Goal: Find contact information: Obtain details needed to contact an individual or organization

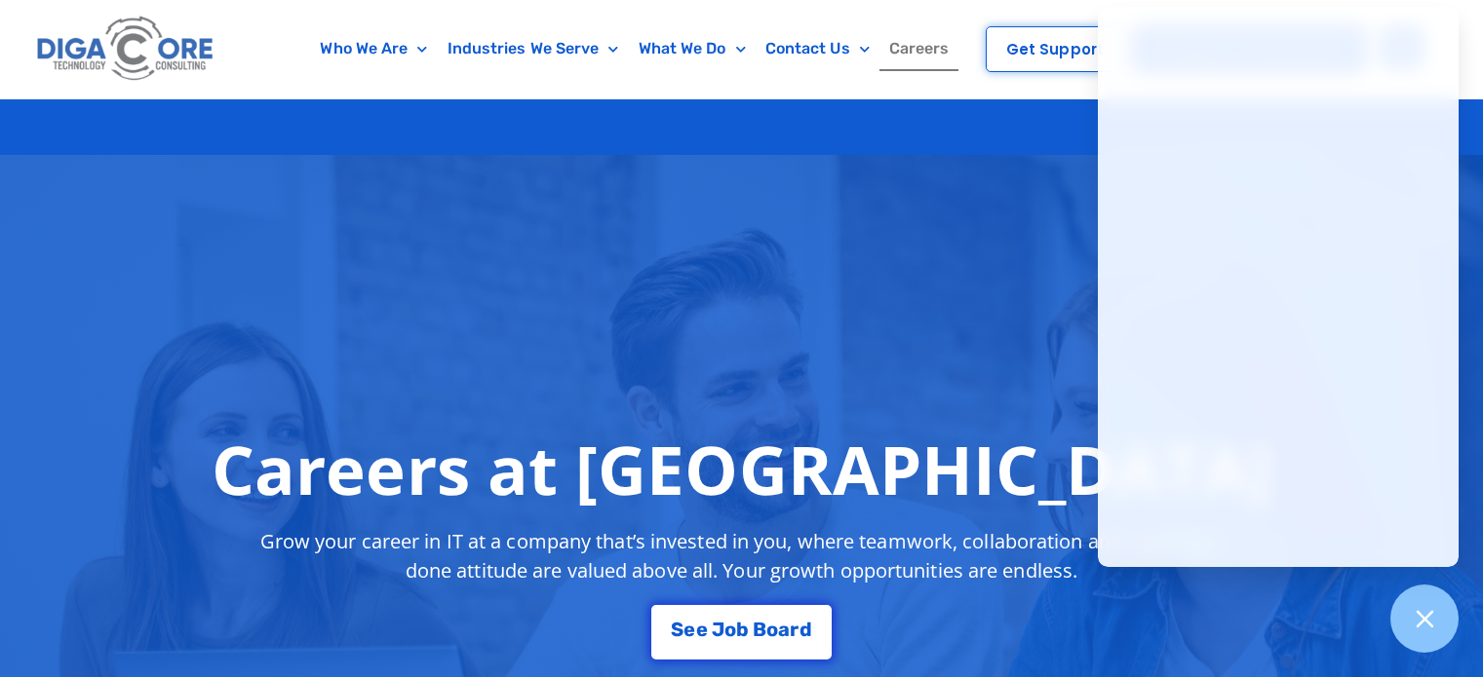
scroll to position [4445, 0]
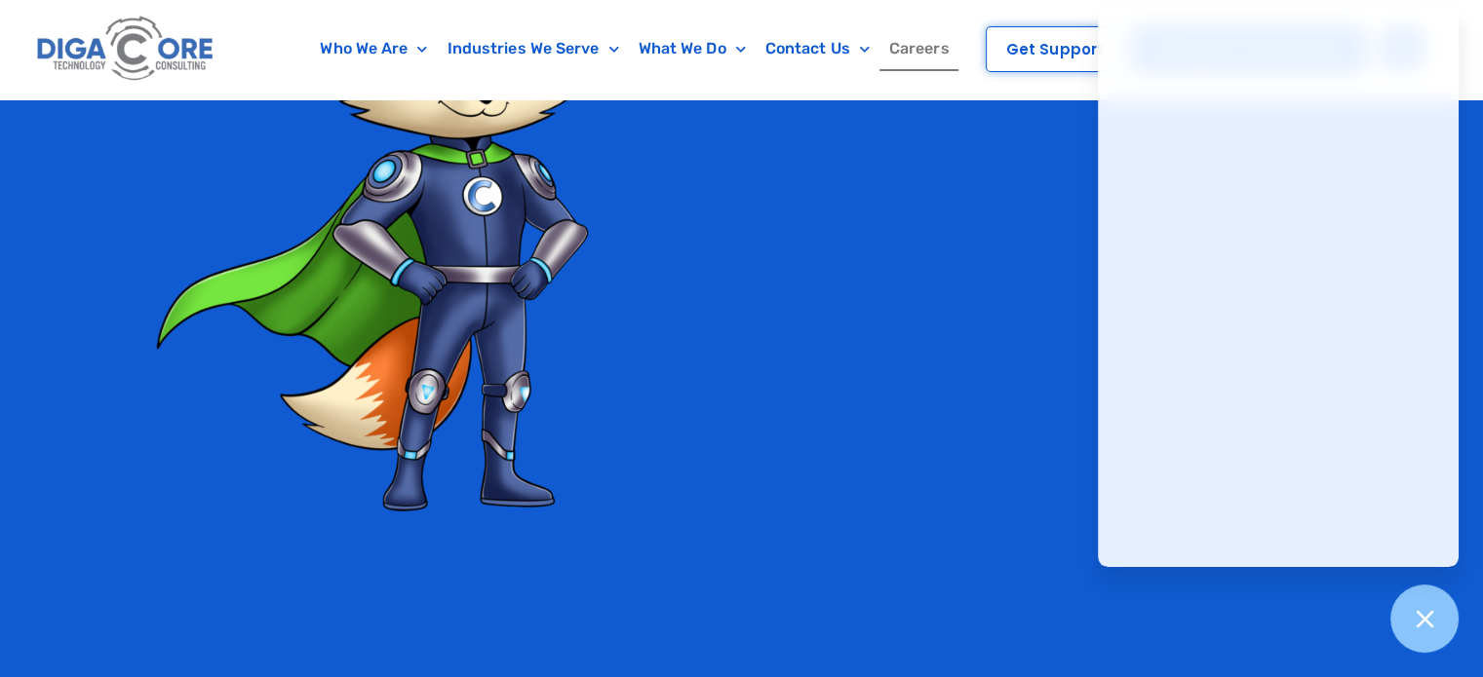
click at [919, 50] on link "Careers" at bounding box center [919, 48] width 80 height 45
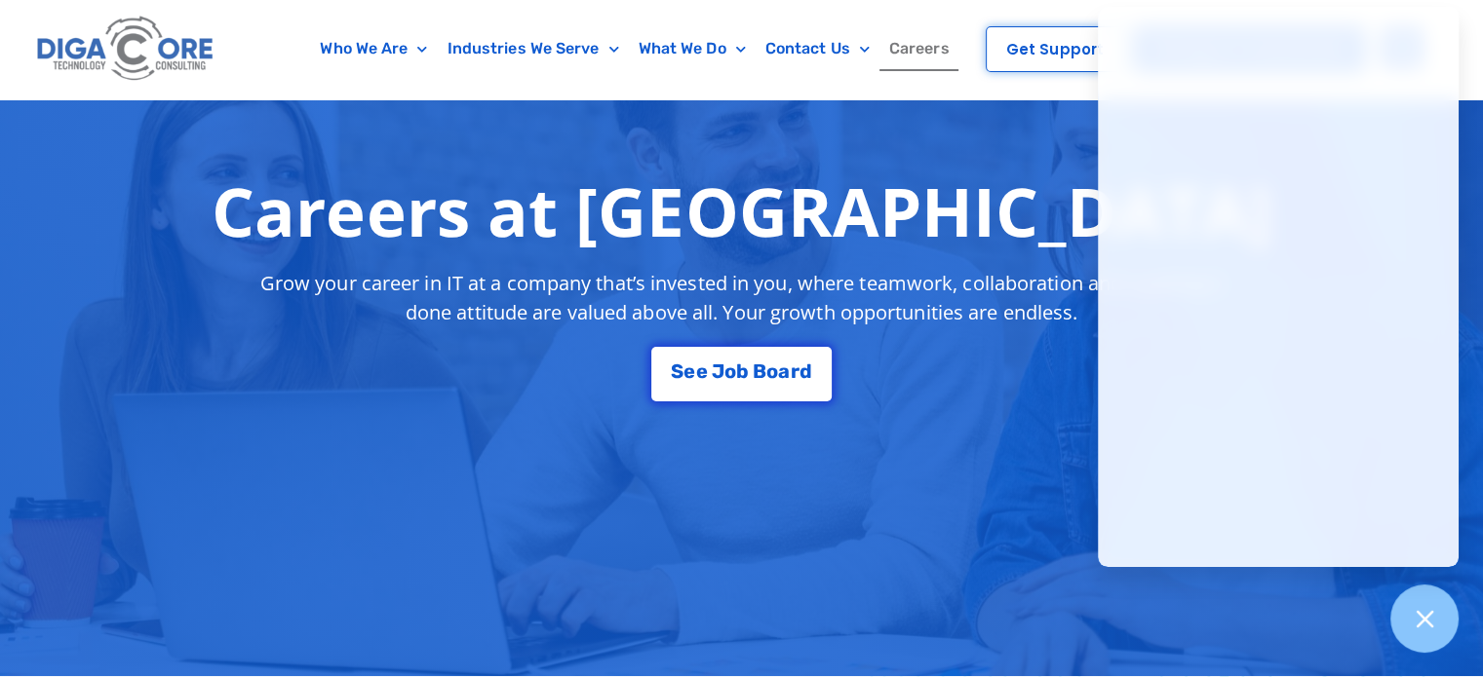
scroll to position [390, 0]
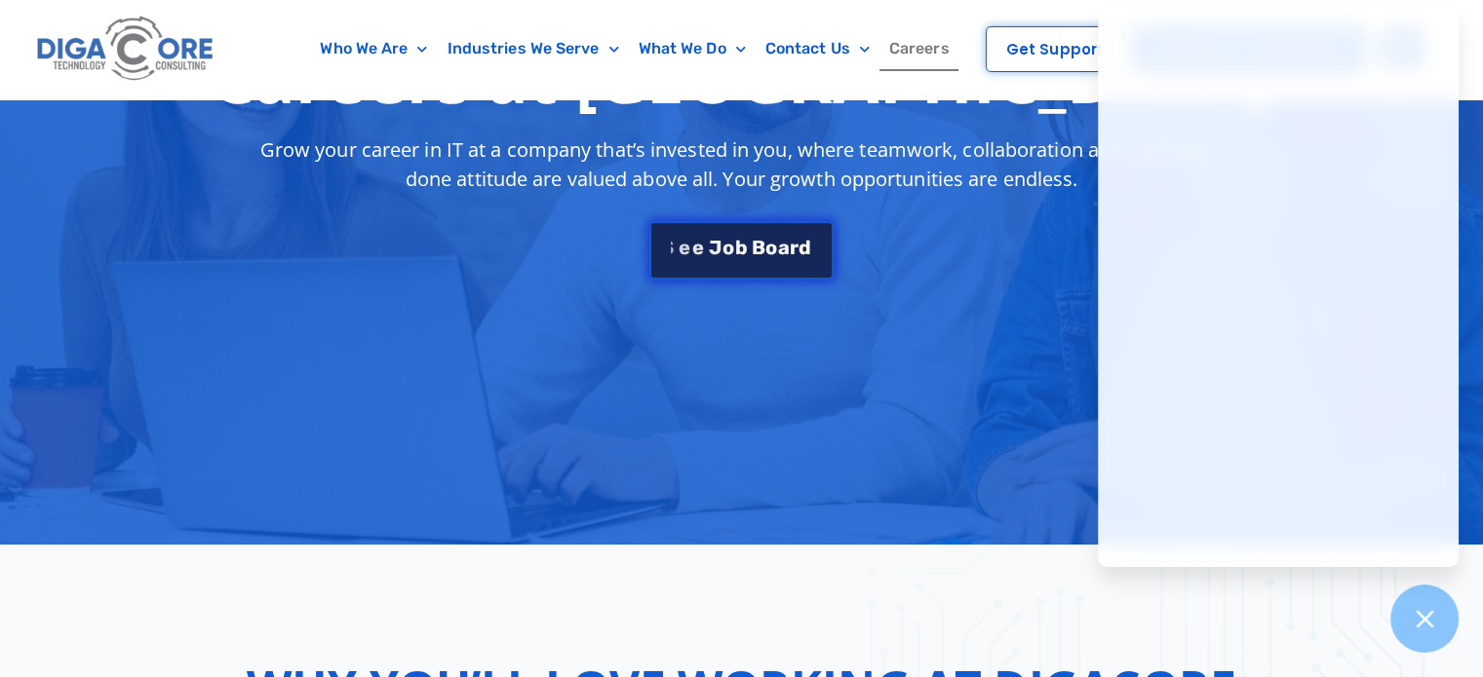
click at [716, 252] on span "J" at bounding box center [715, 247] width 13 height 19
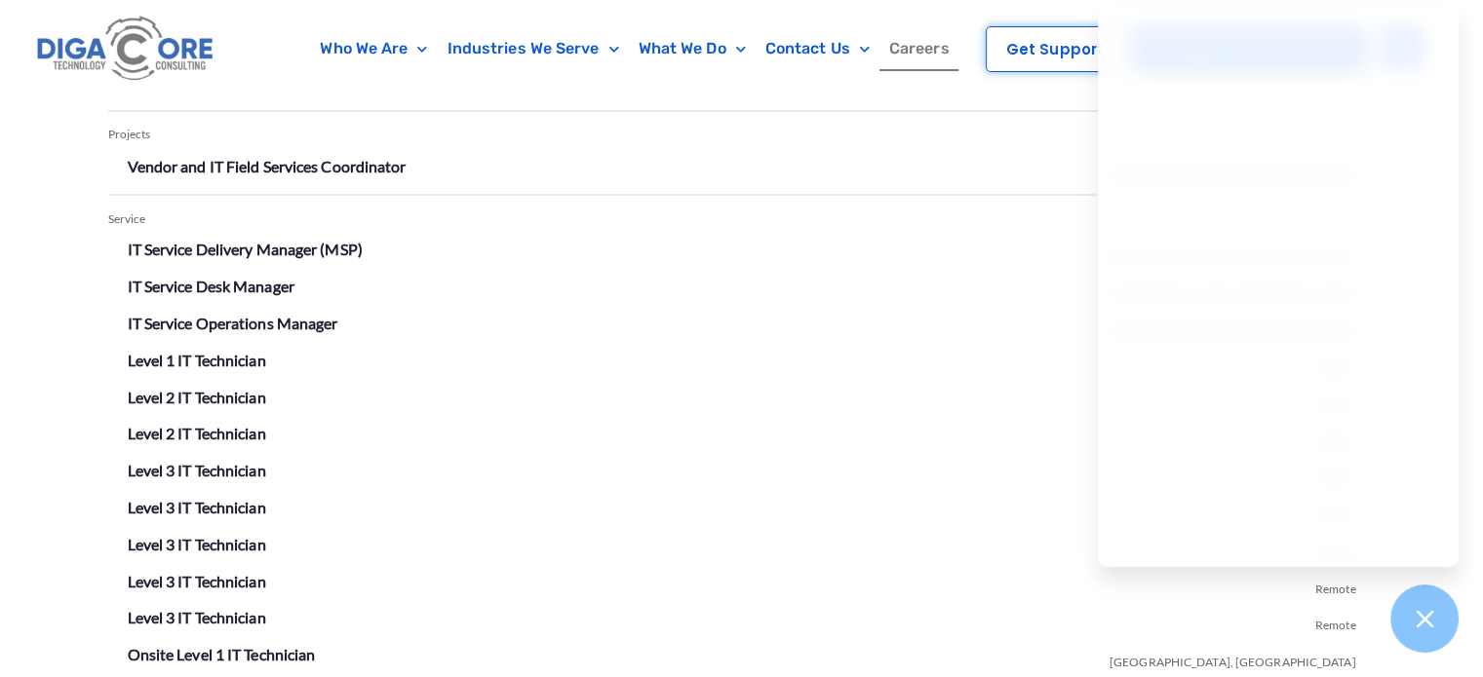
scroll to position [3508, 0]
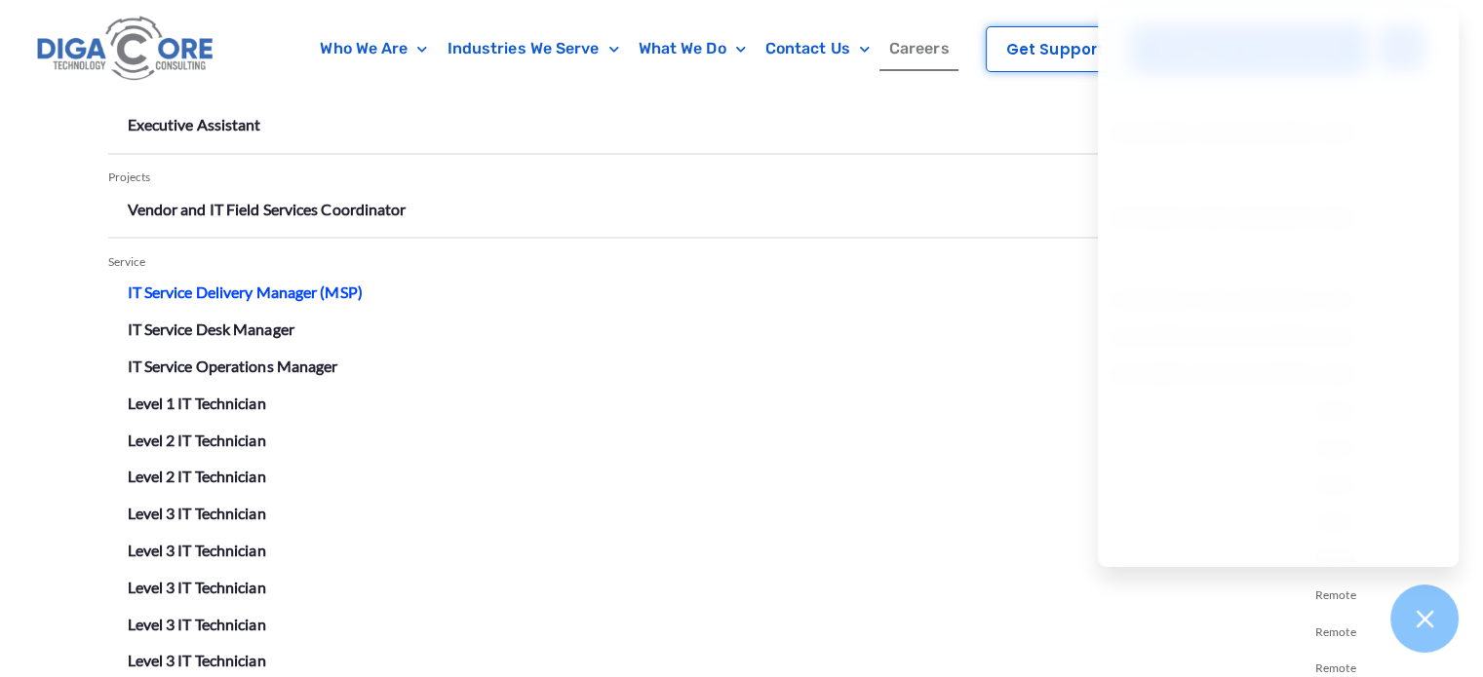
click at [279, 290] on link "IT Service Delivery Manager (MSP)" at bounding box center [245, 291] width 235 height 19
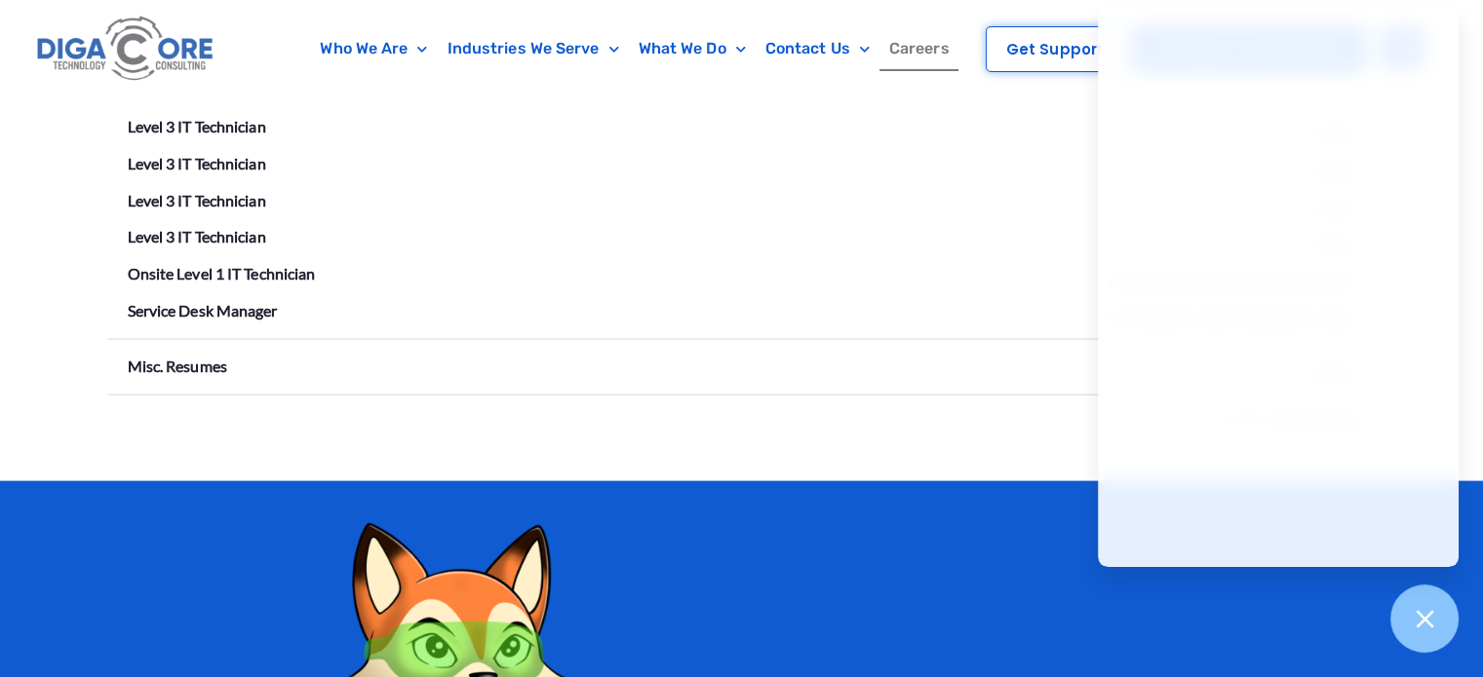
scroll to position [3898, 0]
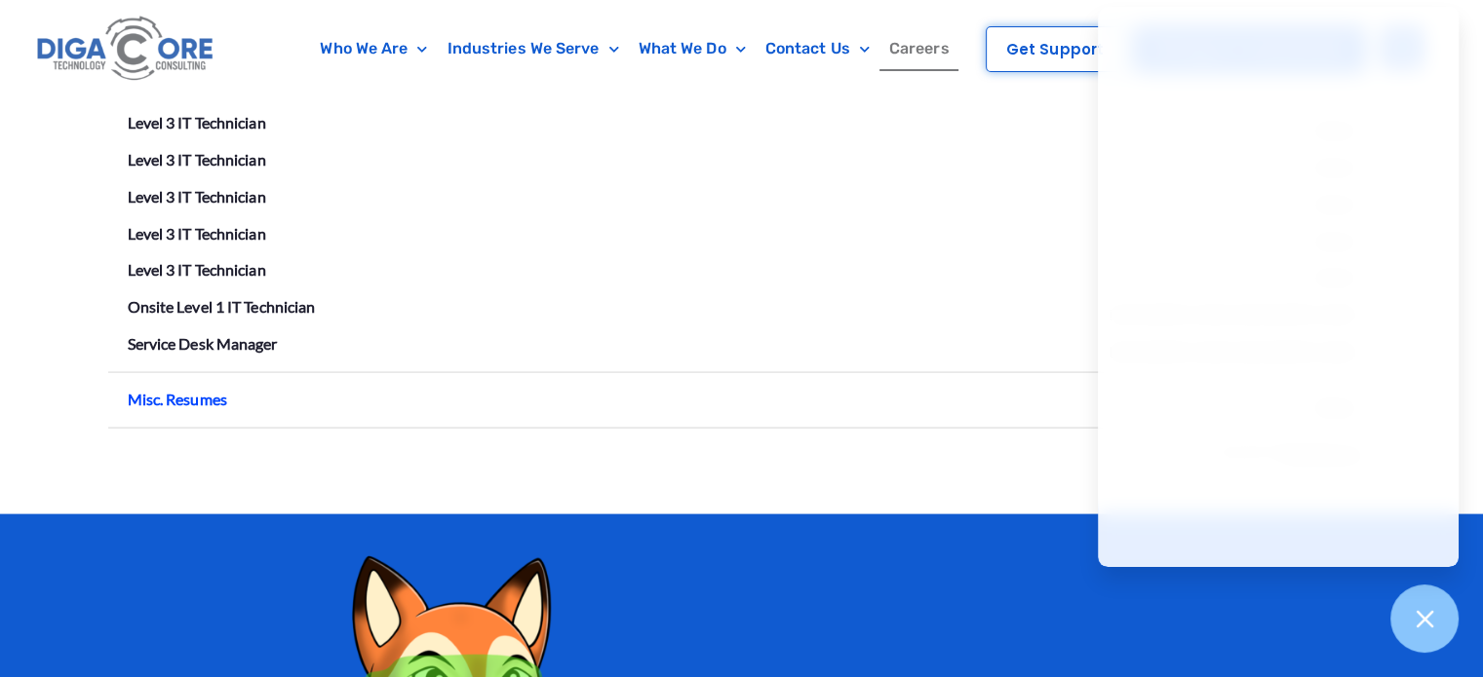
click at [187, 390] on link "Misc. Resumes" at bounding box center [177, 399] width 99 height 19
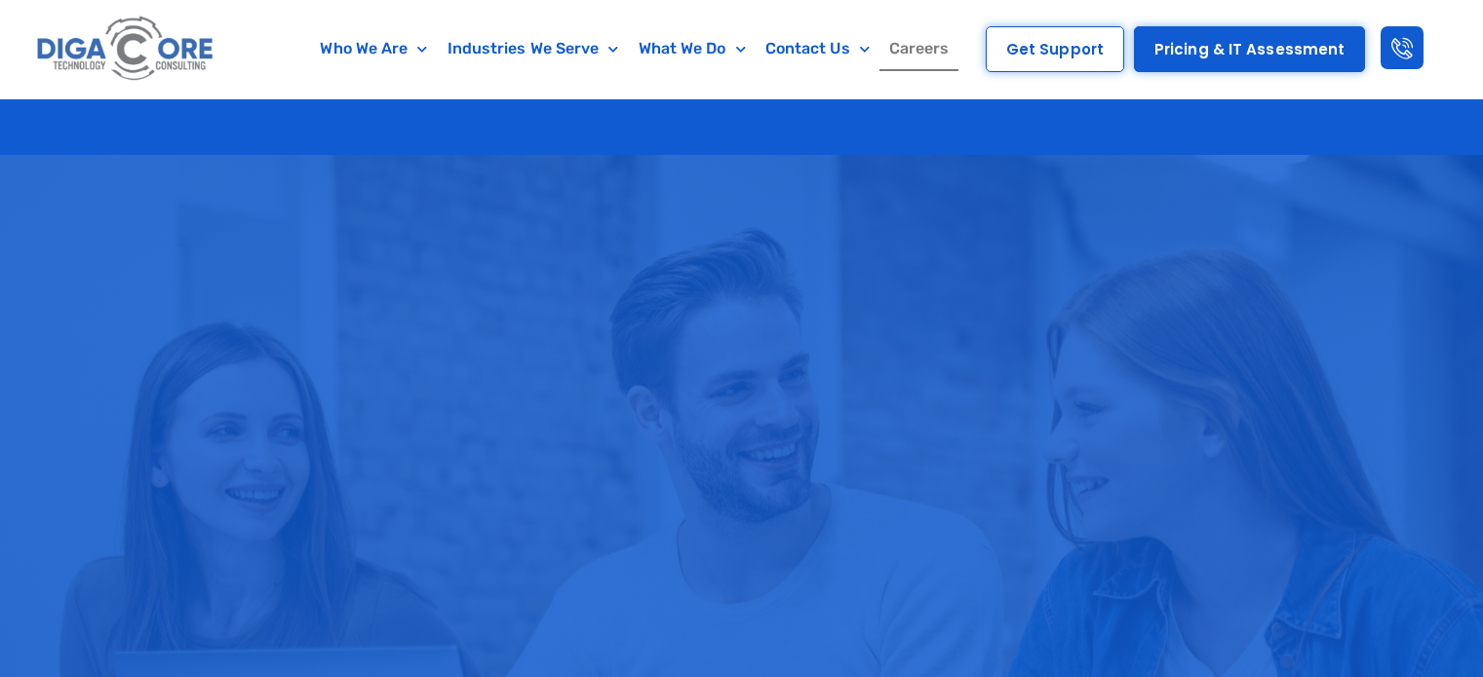
scroll to position [3898, 0]
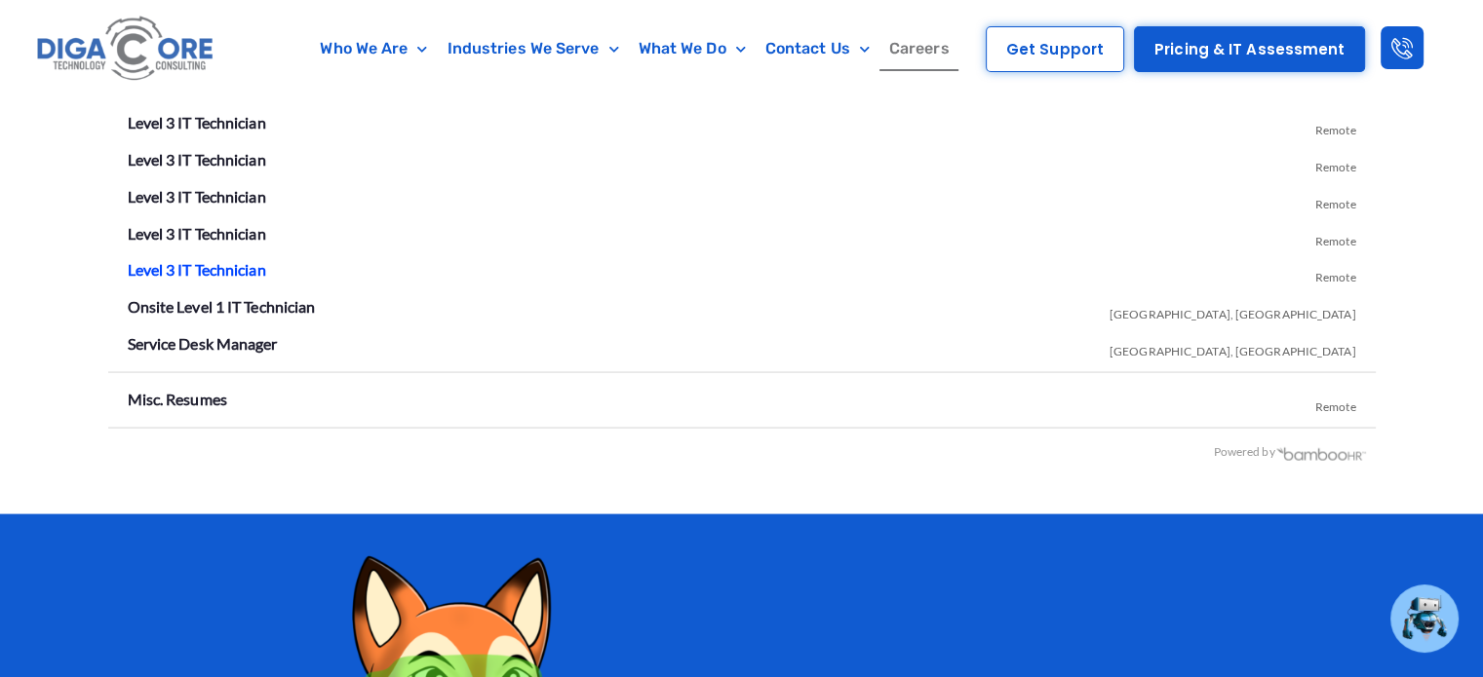
click at [172, 269] on link "Level 3 IT Technician" at bounding box center [197, 269] width 138 height 19
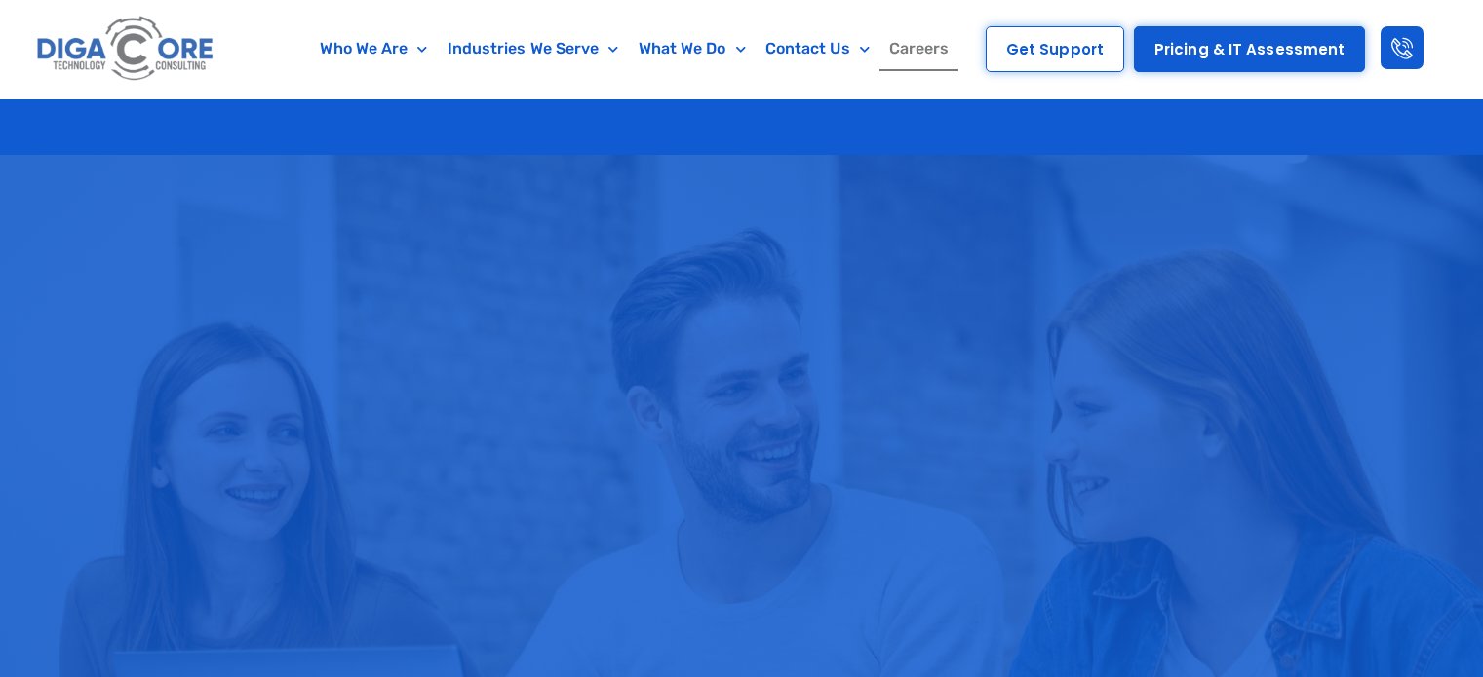
scroll to position [3898, 0]
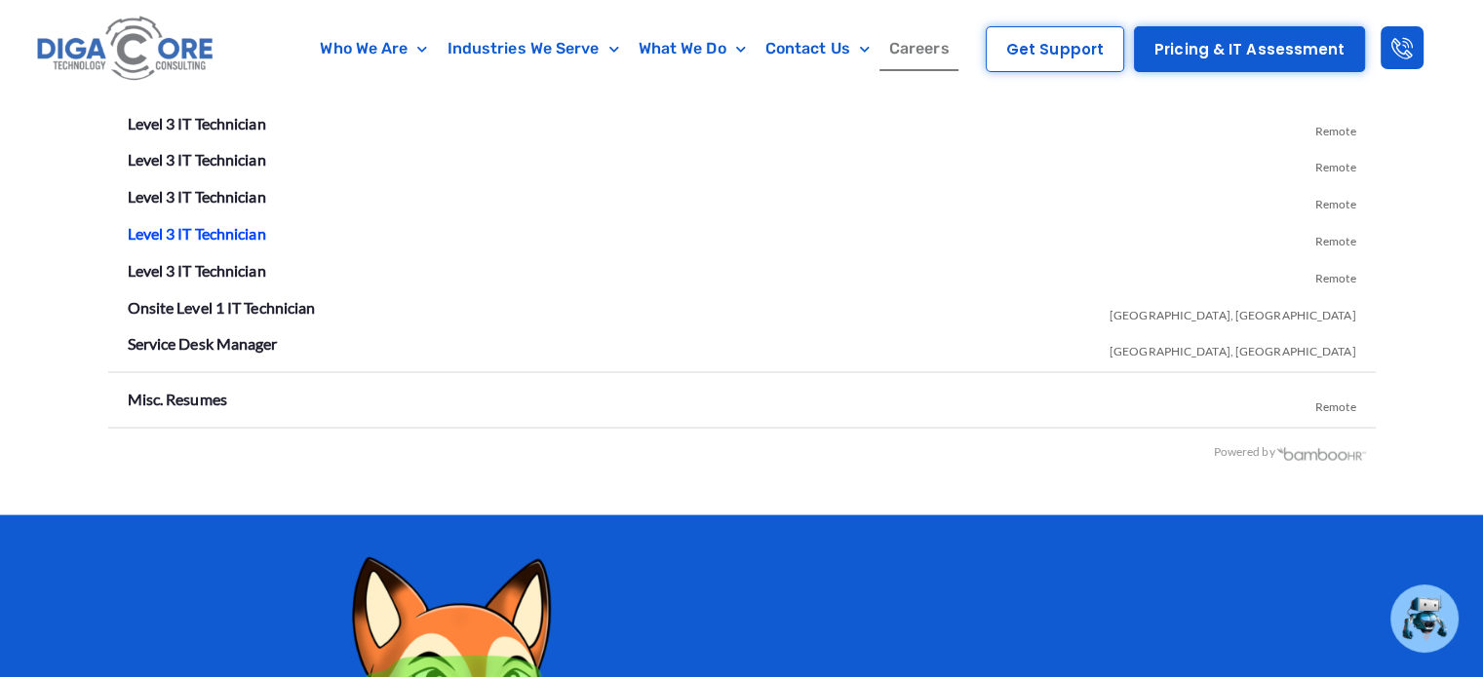
click at [169, 237] on link "Level 3 IT Technician" at bounding box center [197, 233] width 138 height 19
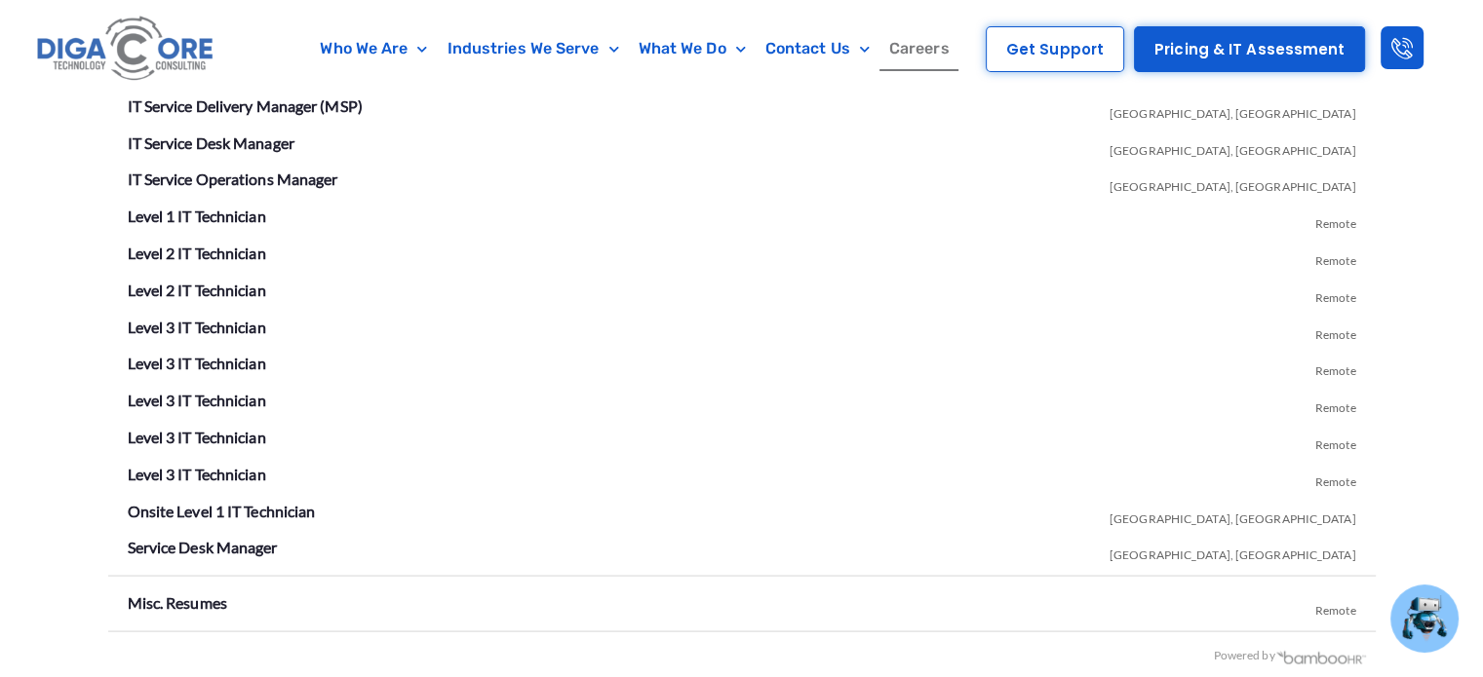
scroll to position [3687, 0]
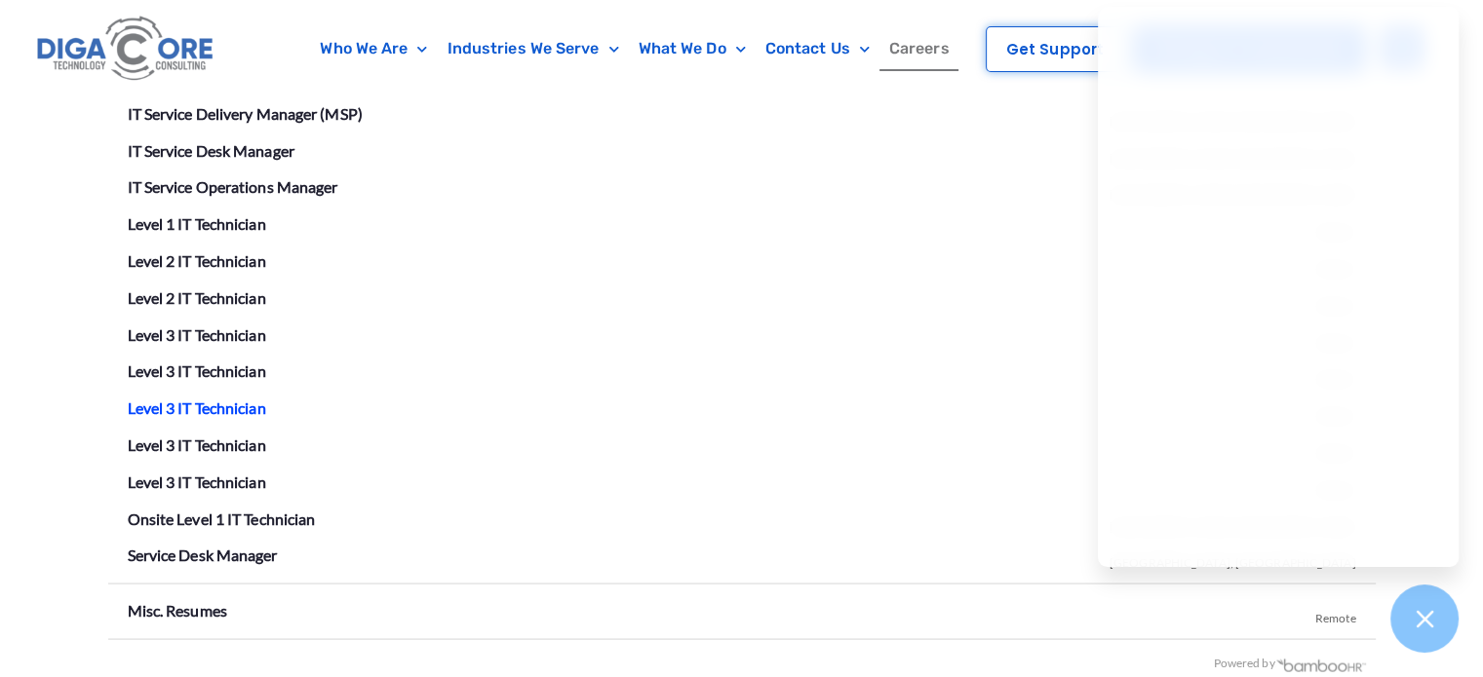
click at [223, 398] on link "Level 3 IT Technician" at bounding box center [197, 407] width 138 height 19
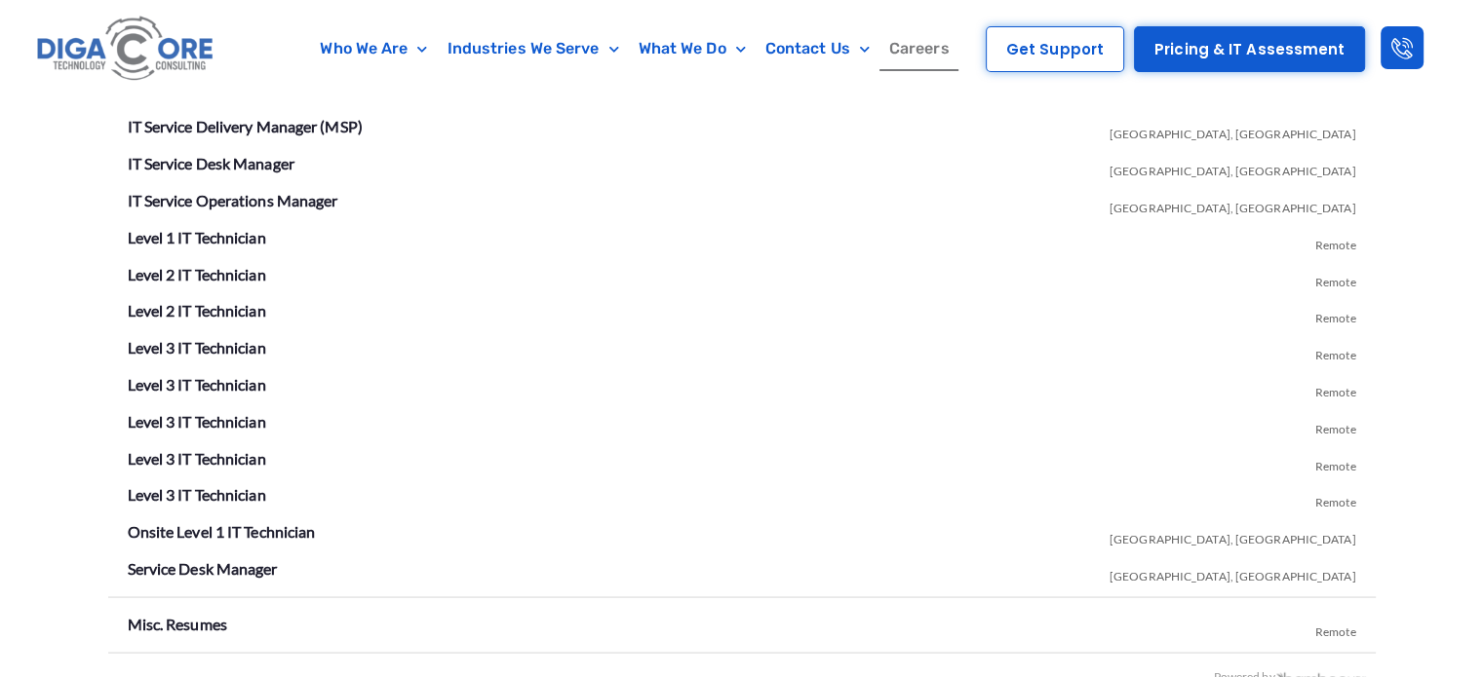
scroll to position [3673, 0]
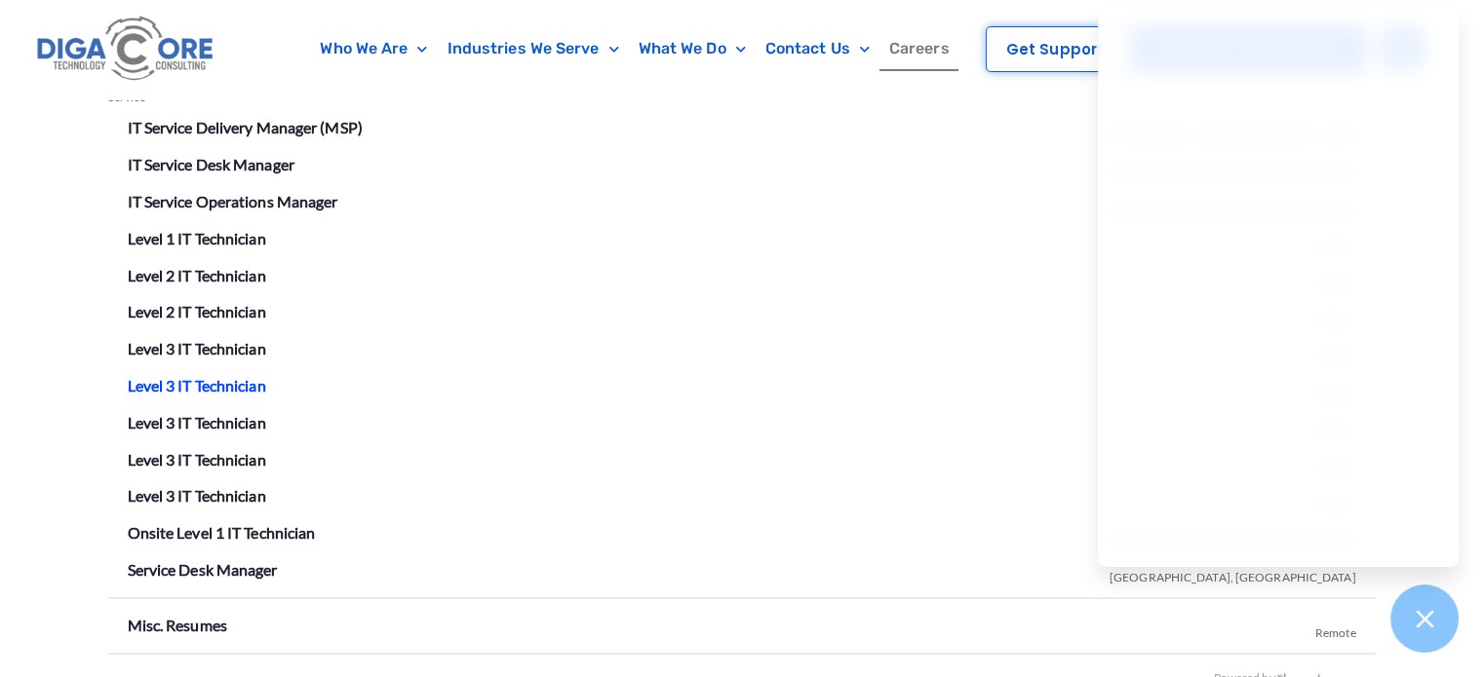
click at [196, 375] on link "Level 3 IT Technician" at bounding box center [197, 384] width 138 height 19
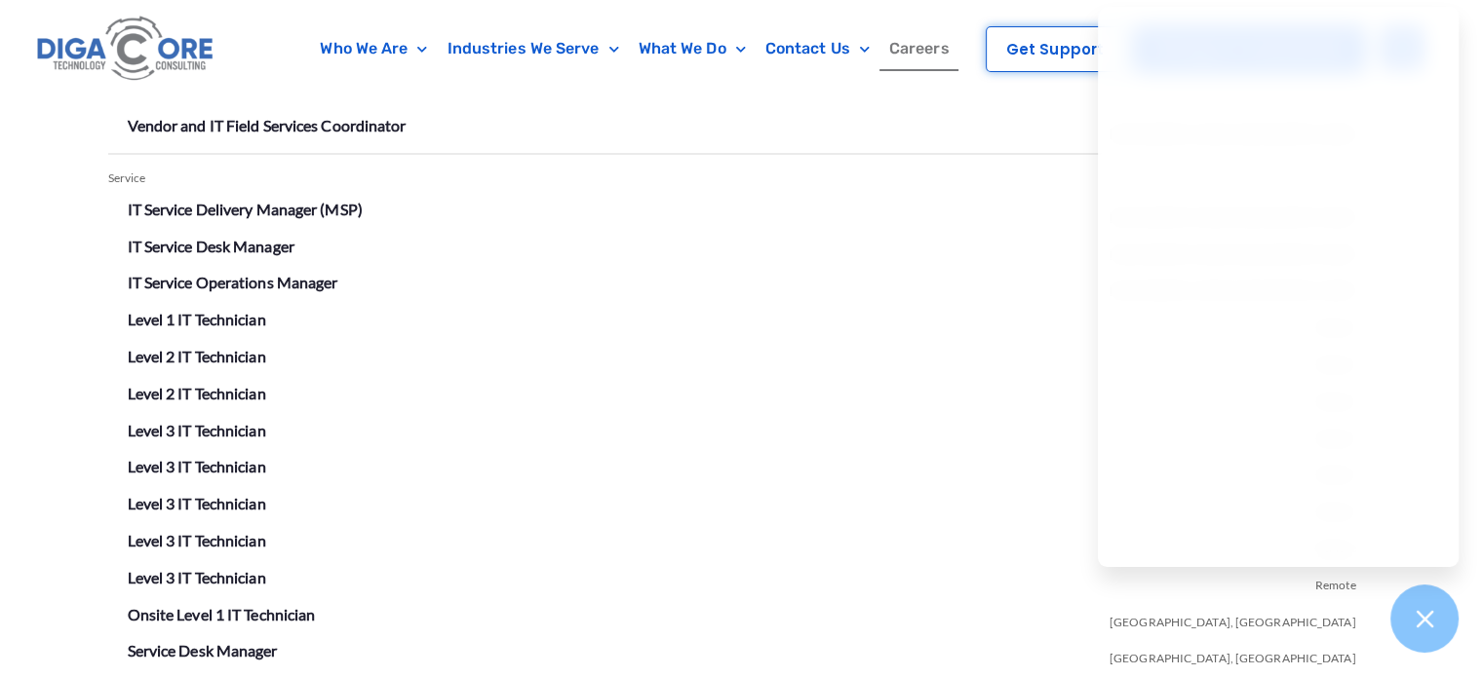
scroll to position [3462, 0]
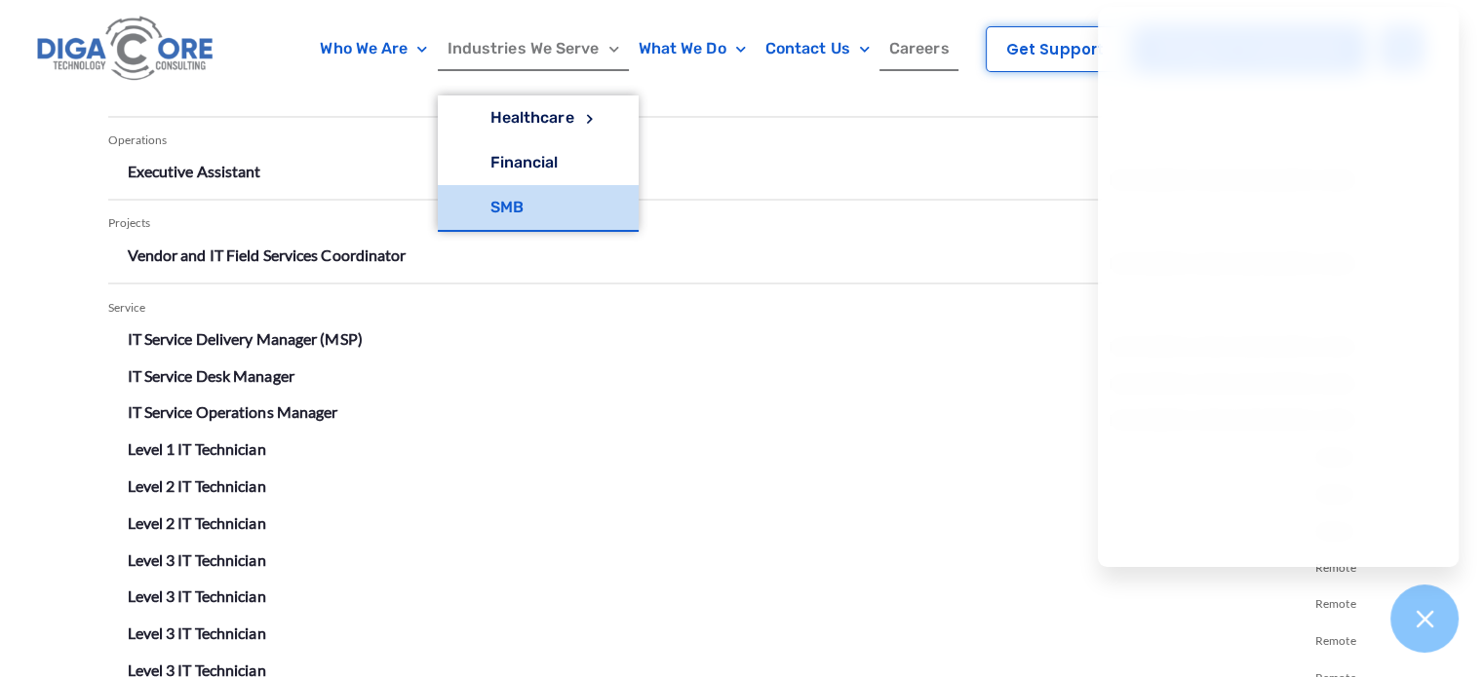
click at [521, 220] on link "SMB" at bounding box center [538, 207] width 201 height 45
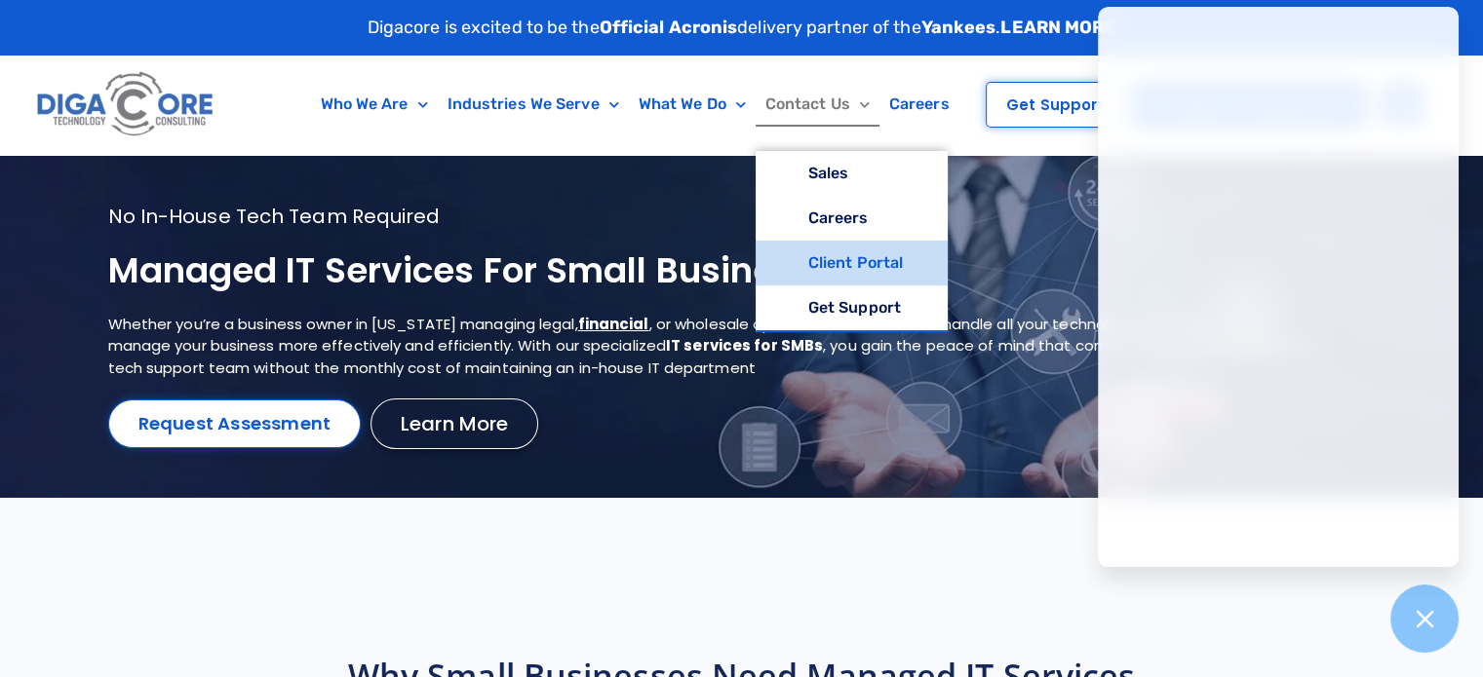
click at [858, 263] on link "Client Portal" at bounding box center [851, 263] width 192 height 45
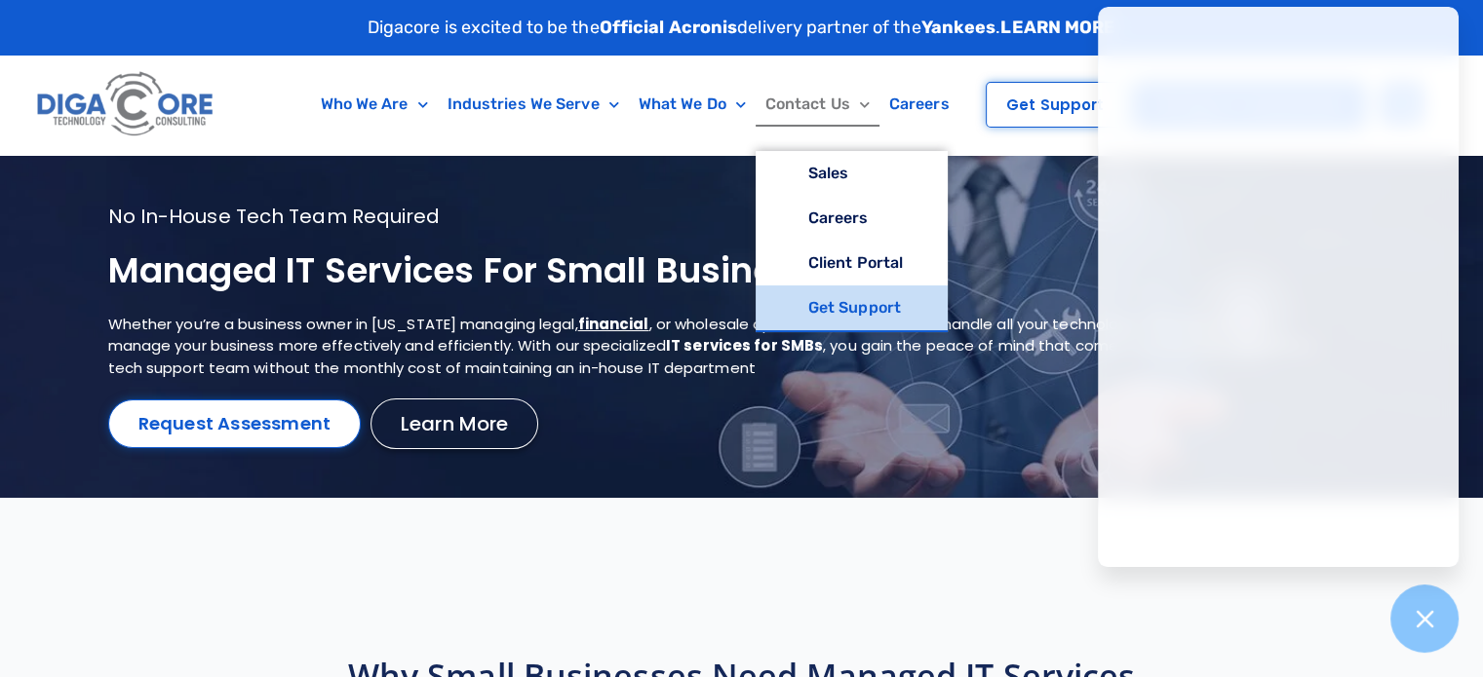
click at [848, 303] on link "Get Support" at bounding box center [851, 308] width 192 height 45
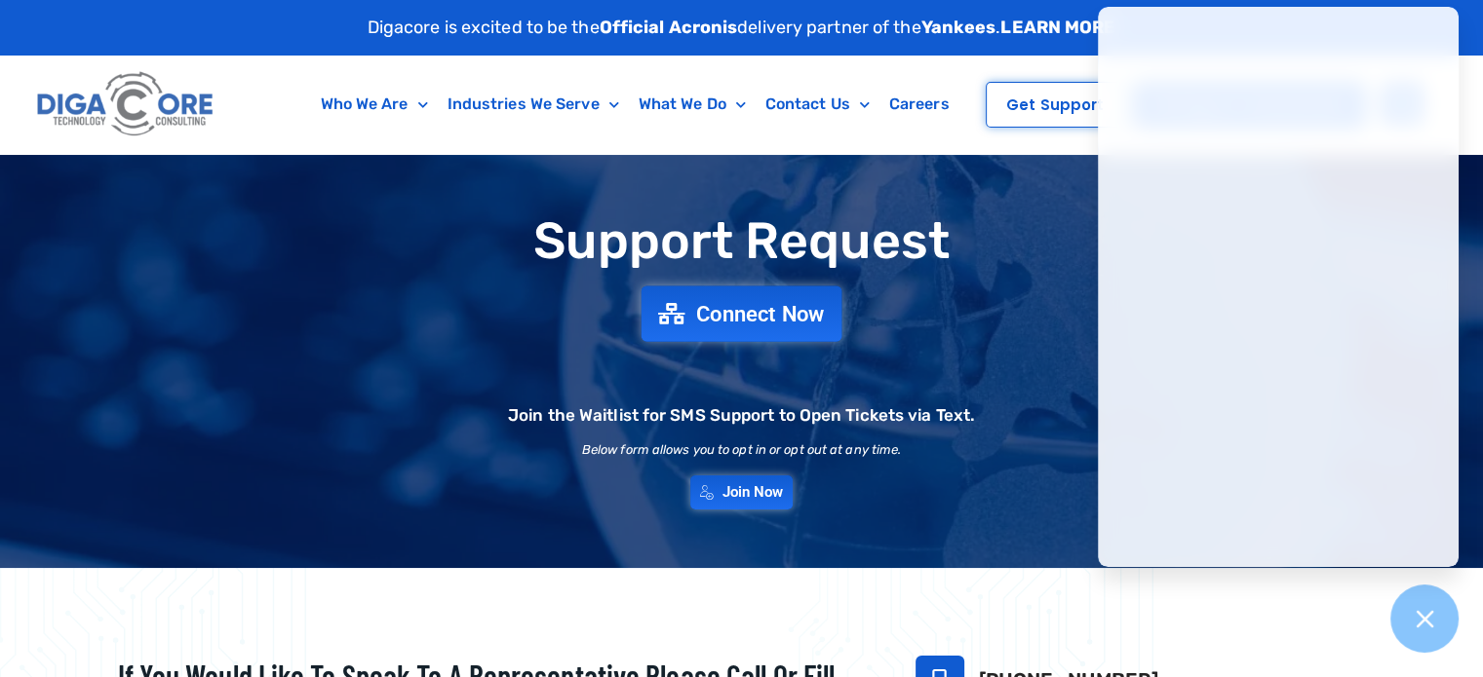
click at [760, 313] on span "Connect Now" at bounding box center [760, 313] width 129 height 21
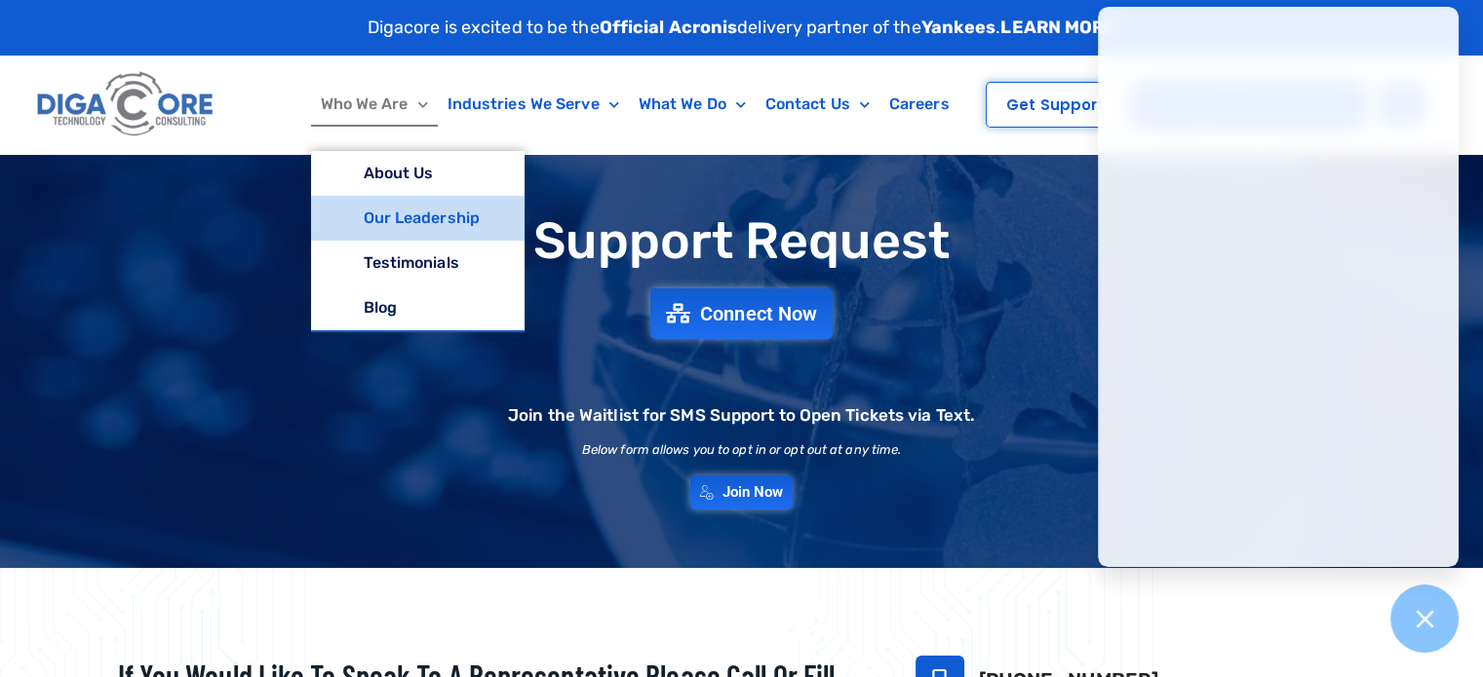
click at [398, 220] on link "Our Leadership" at bounding box center [417, 218] width 213 height 45
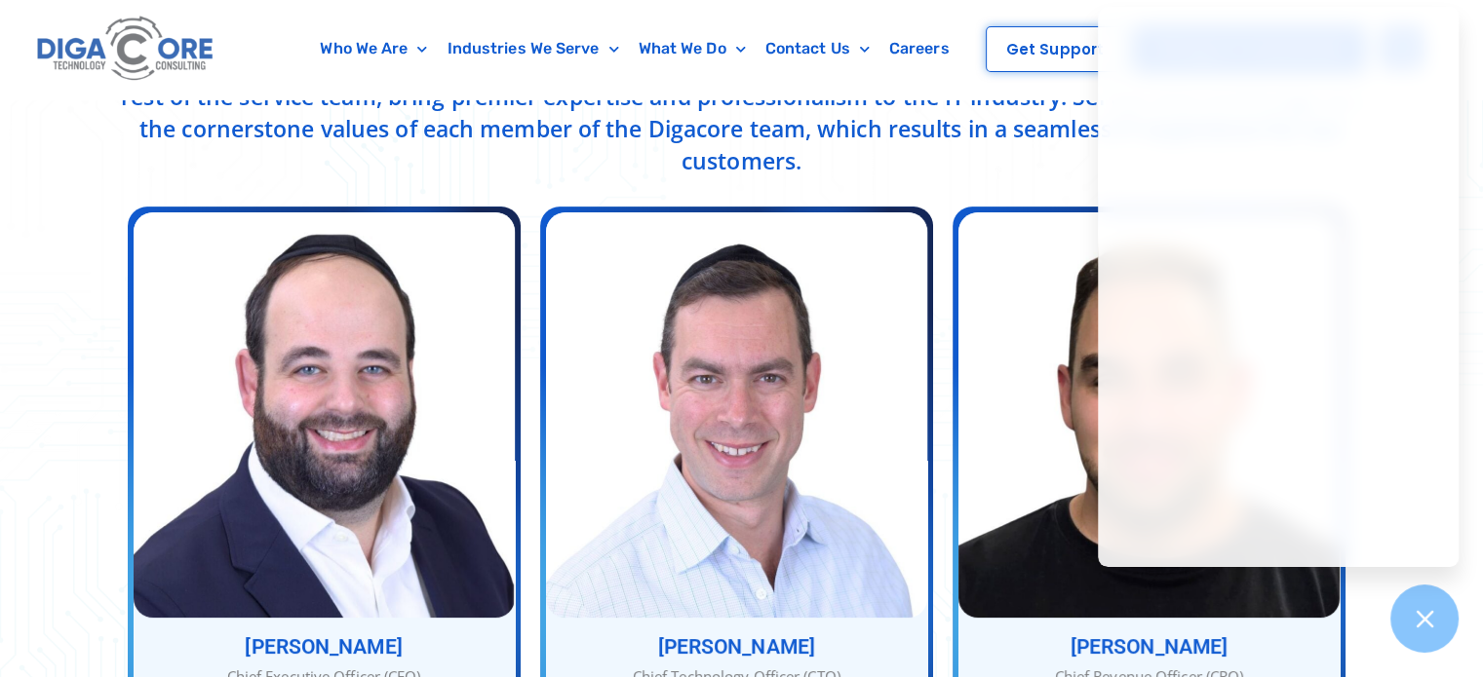
scroll to position [682, 0]
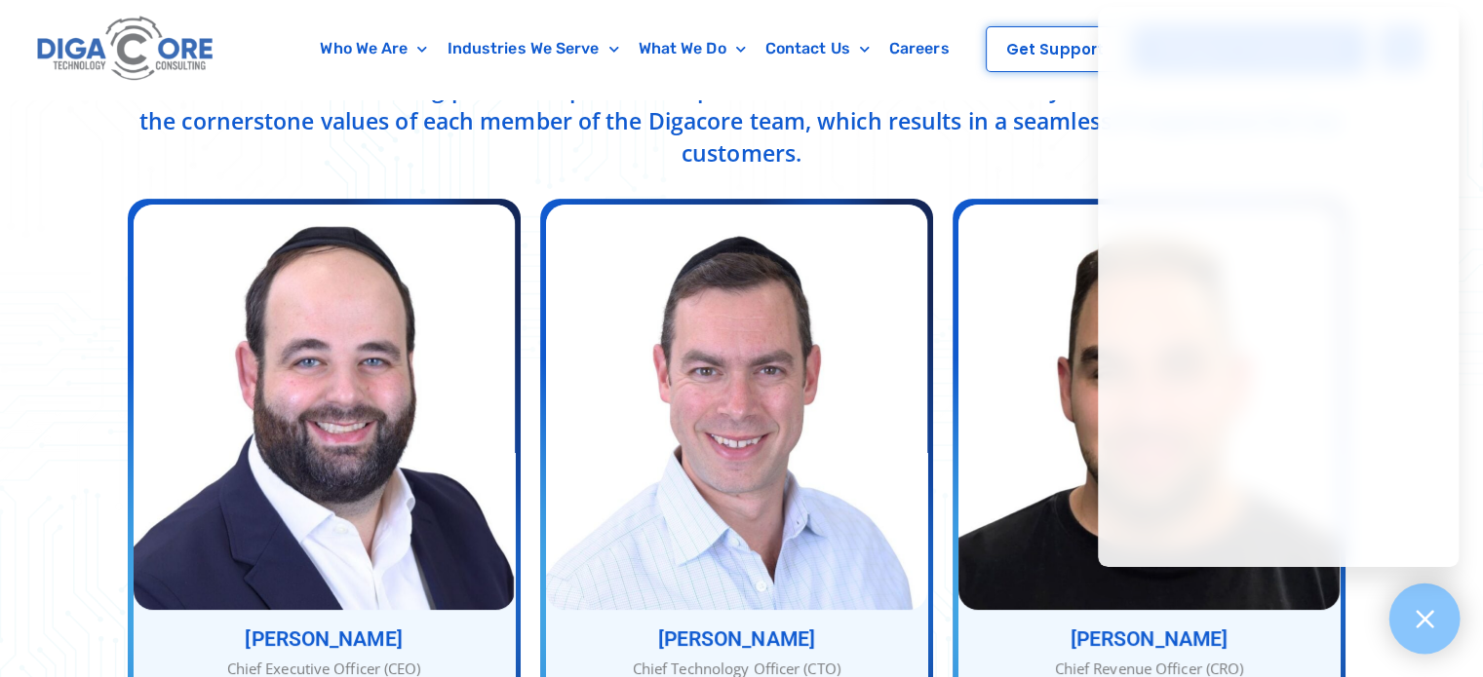
click at [1422, 617] on icon at bounding box center [1424, 619] width 18 height 18
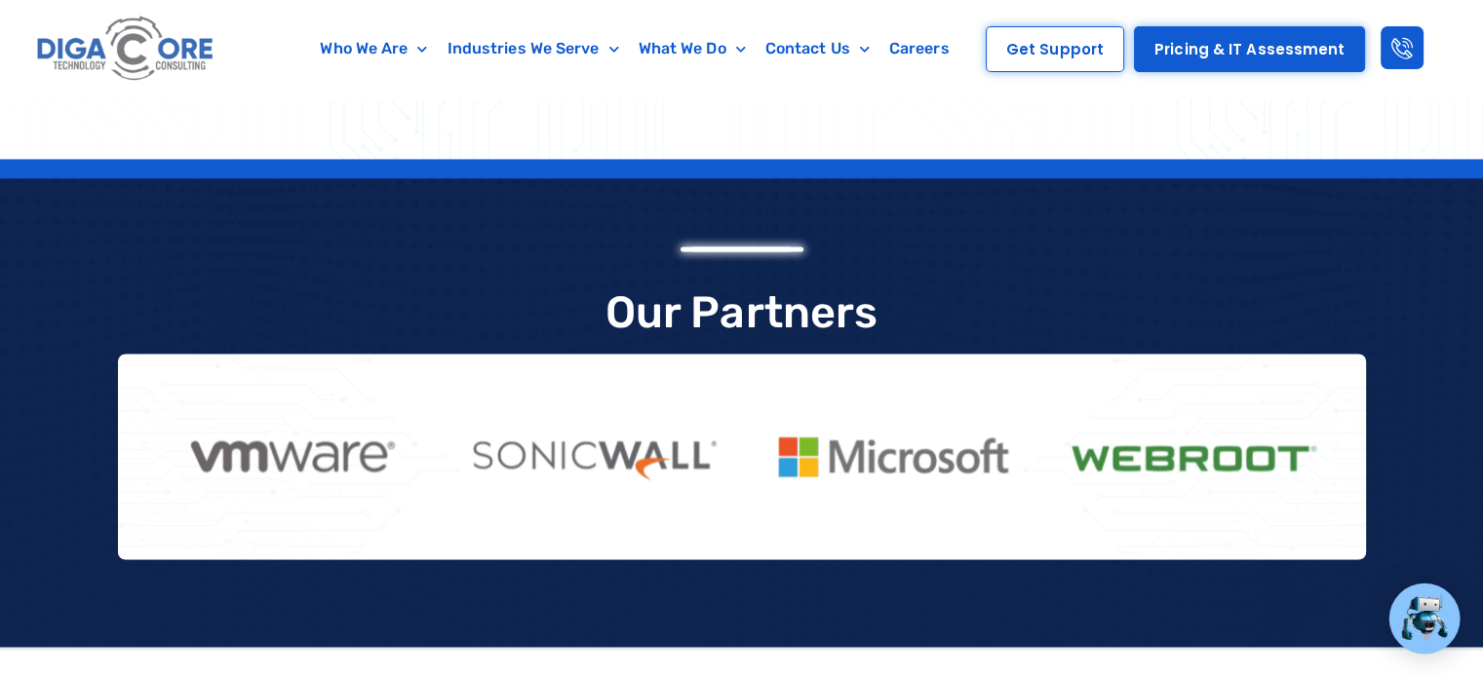
scroll to position [3314, 0]
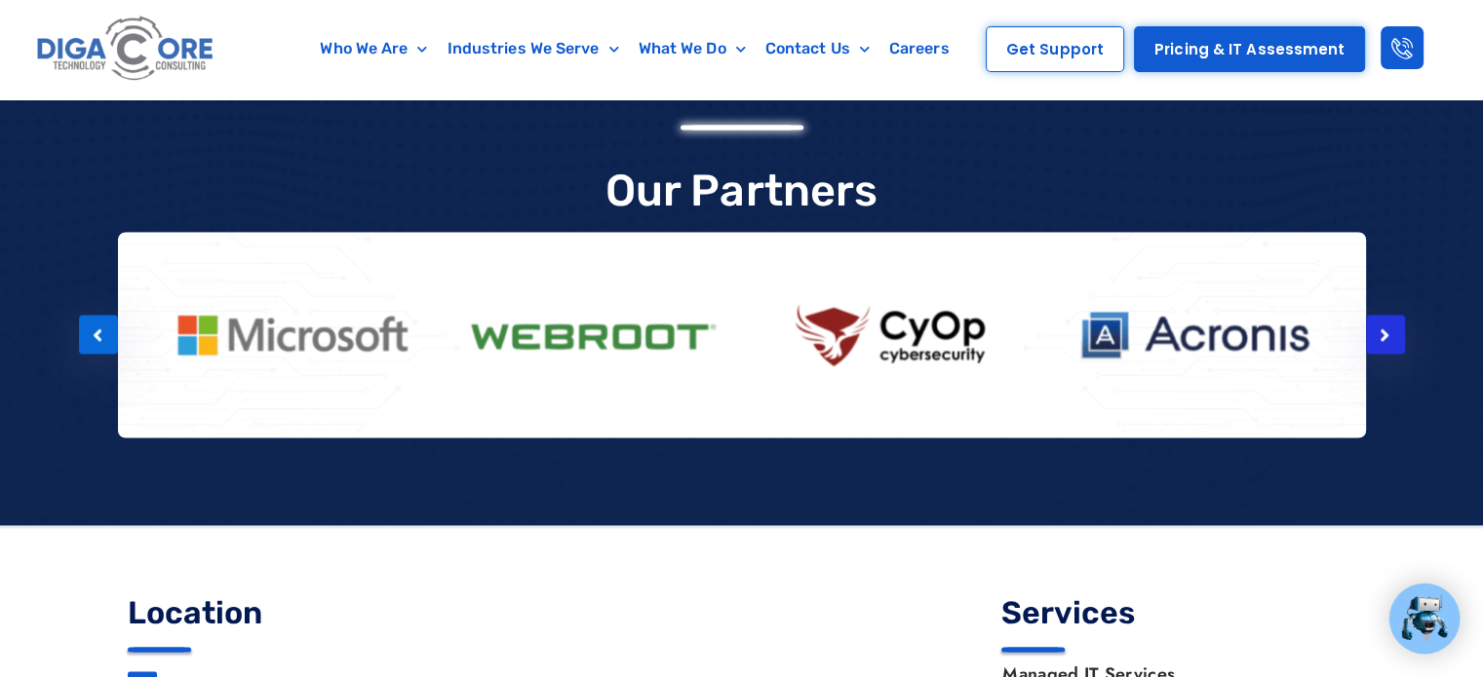
click at [1366, 315] on div at bounding box center [1385, 334] width 39 height 39
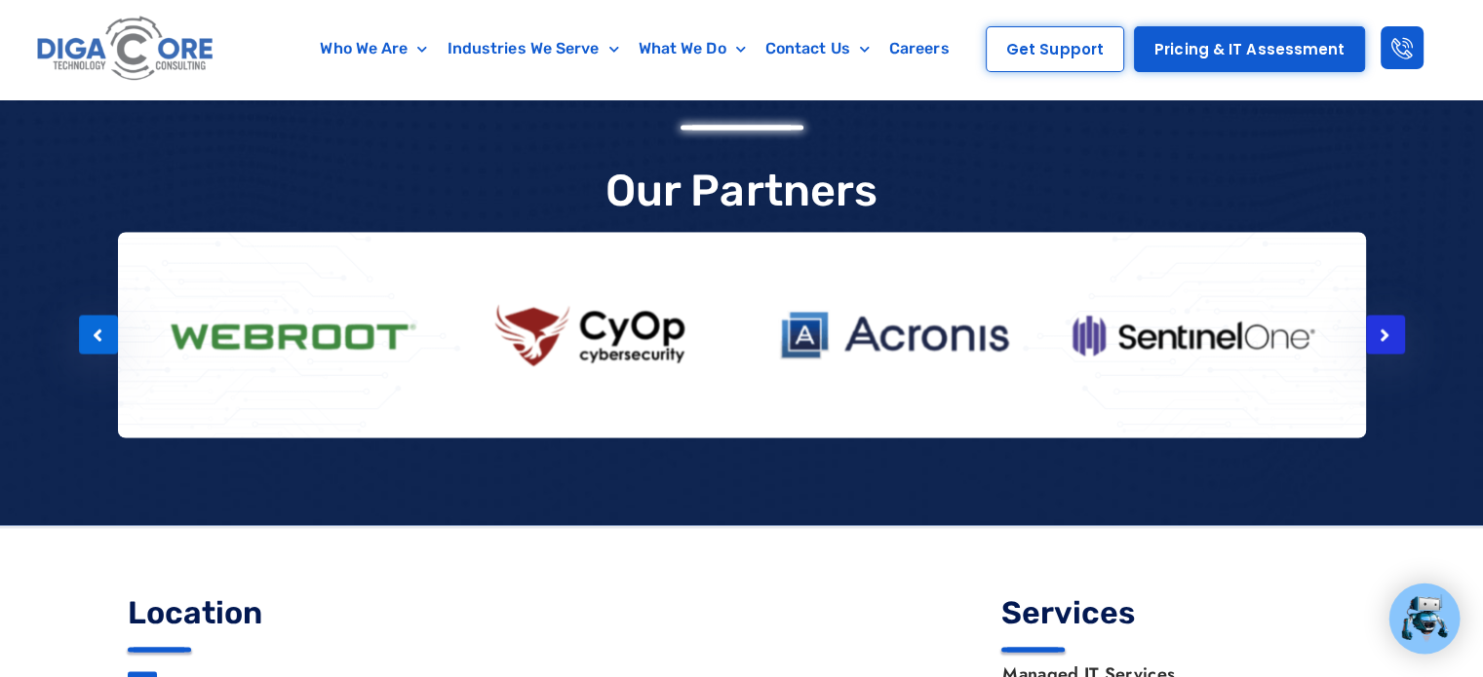
click at [1366, 315] on div at bounding box center [1385, 334] width 39 height 39
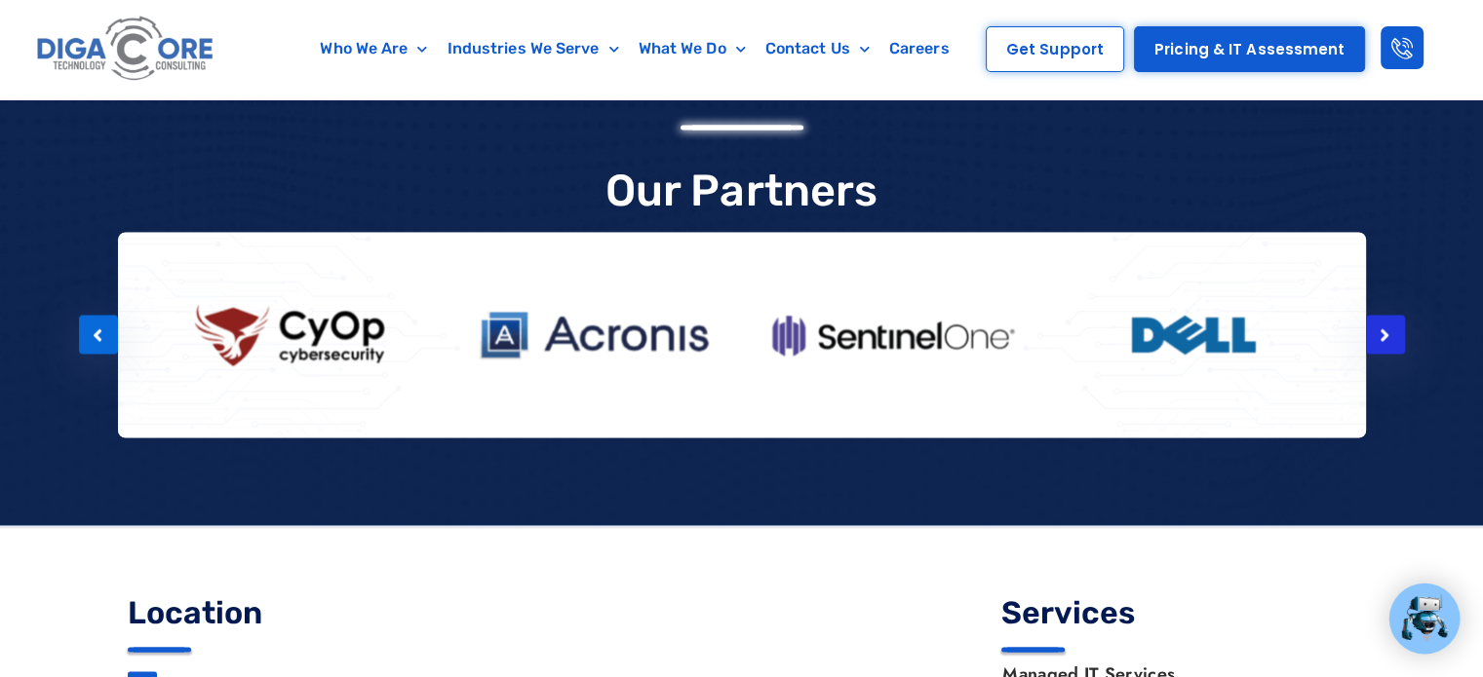
click at [1366, 315] on div at bounding box center [1385, 334] width 39 height 39
click at [1384, 326] on icon at bounding box center [1384, 335] width 10 height 19
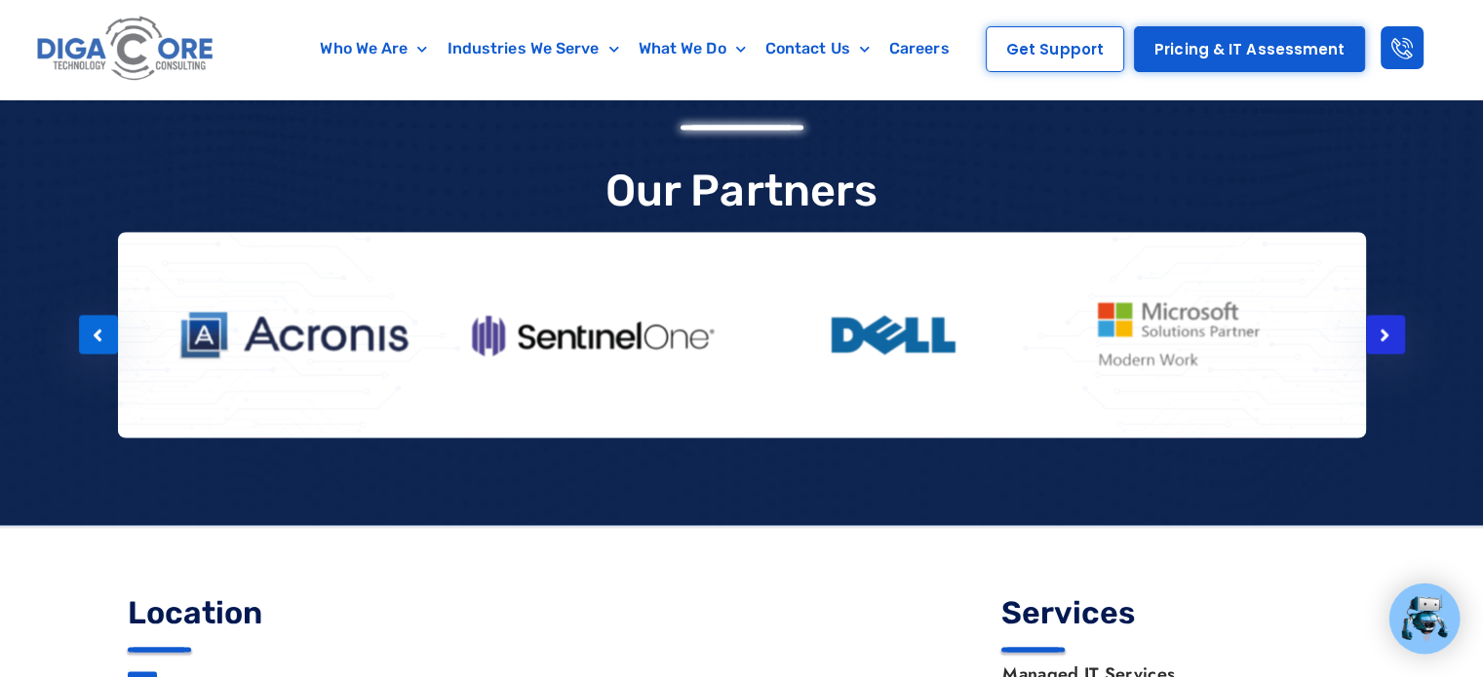
click at [1384, 326] on icon at bounding box center [1384, 335] width 10 height 19
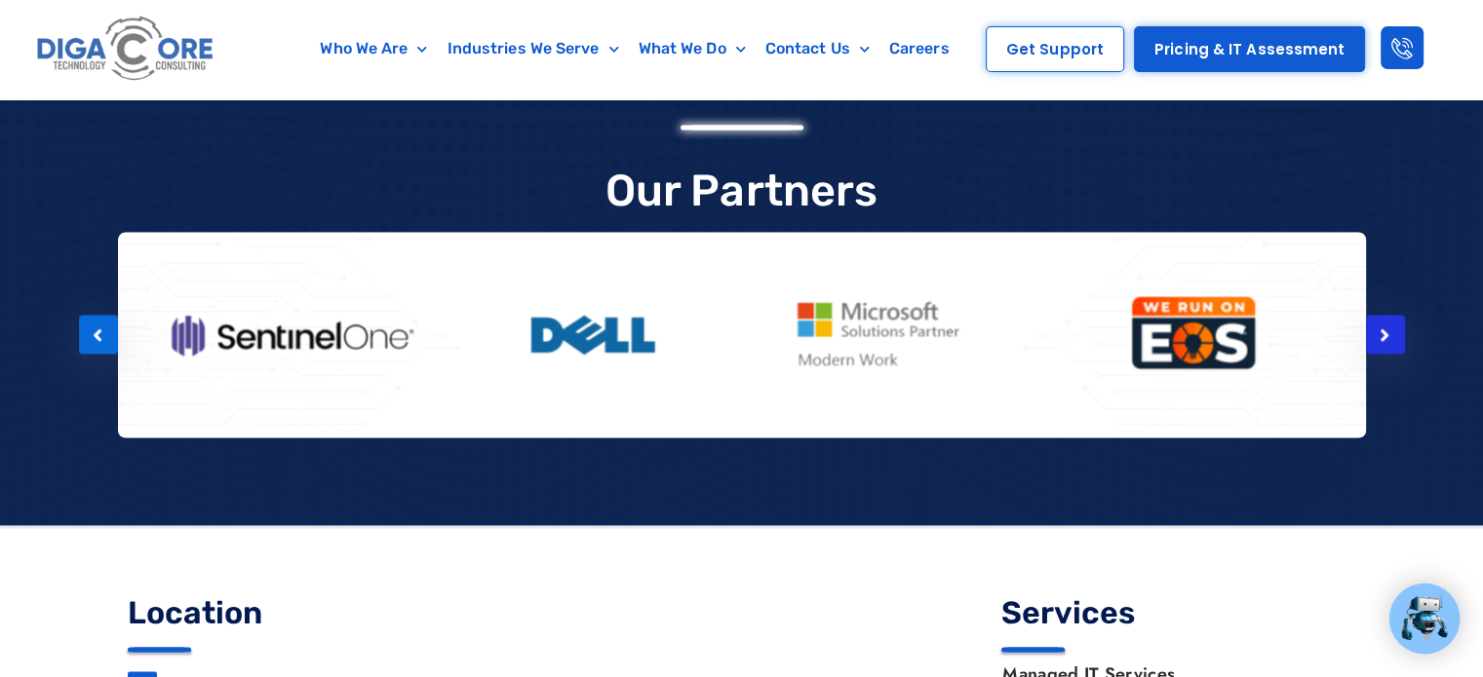
click at [1384, 326] on icon at bounding box center [1384, 335] width 10 height 19
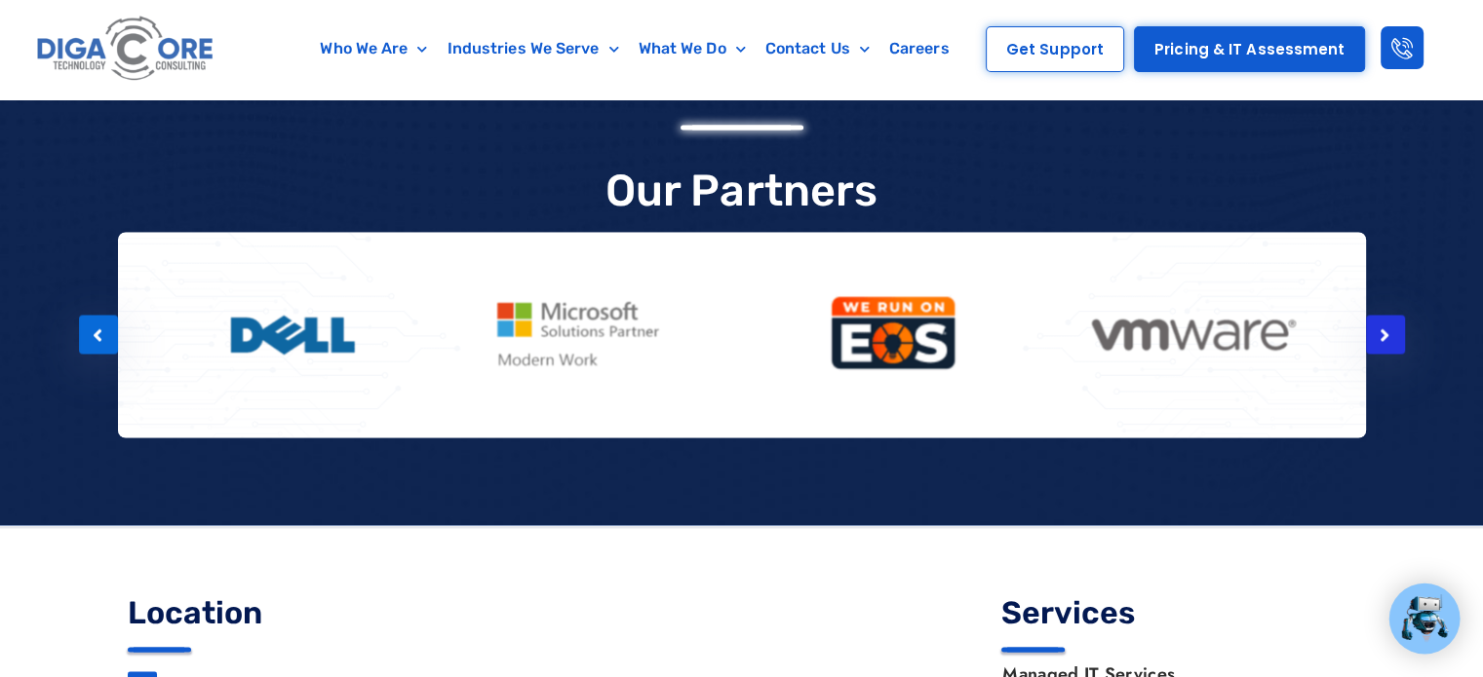
click at [1384, 326] on icon at bounding box center [1384, 335] width 10 height 19
click at [1383, 315] on div at bounding box center [1385, 334] width 39 height 39
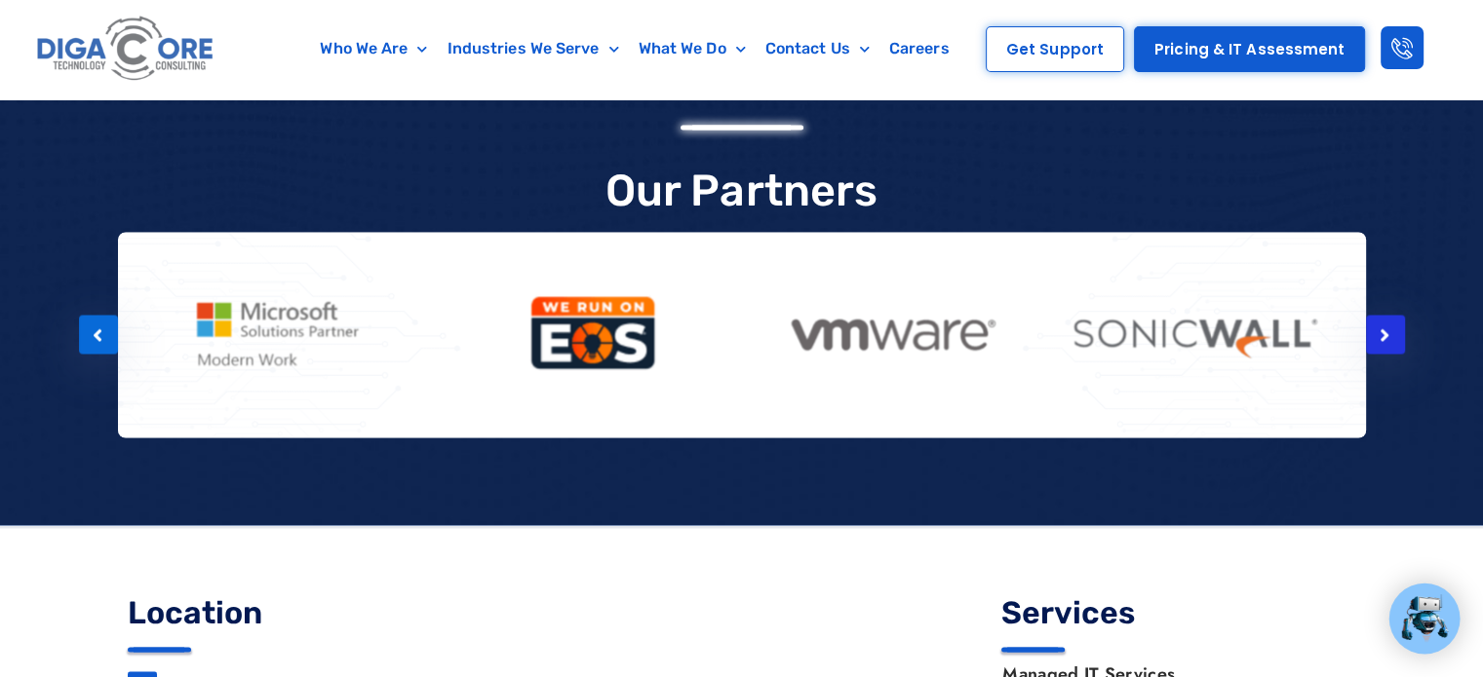
click at [1383, 315] on div at bounding box center [1385, 334] width 39 height 39
click at [1383, 326] on icon at bounding box center [1384, 335] width 10 height 19
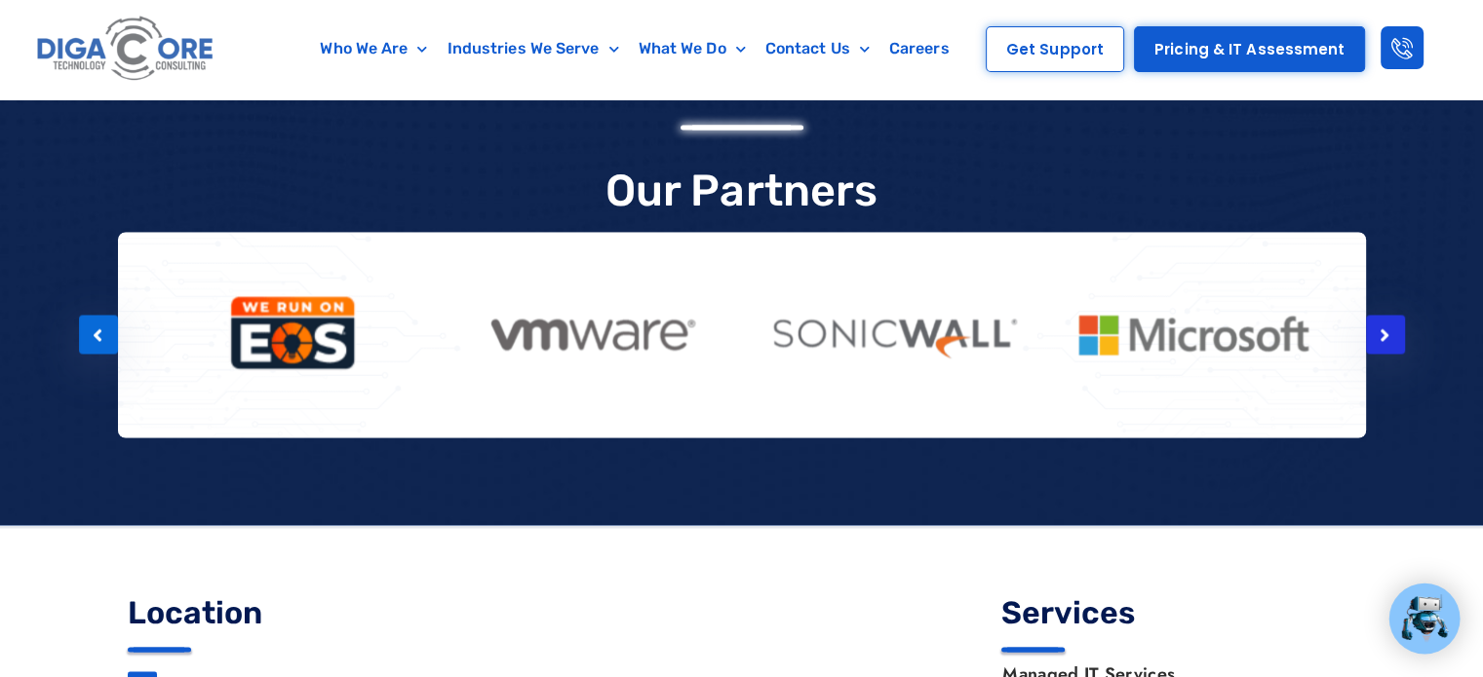
click at [1383, 326] on icon at bounding box center [1384, 335] width 10 height 19
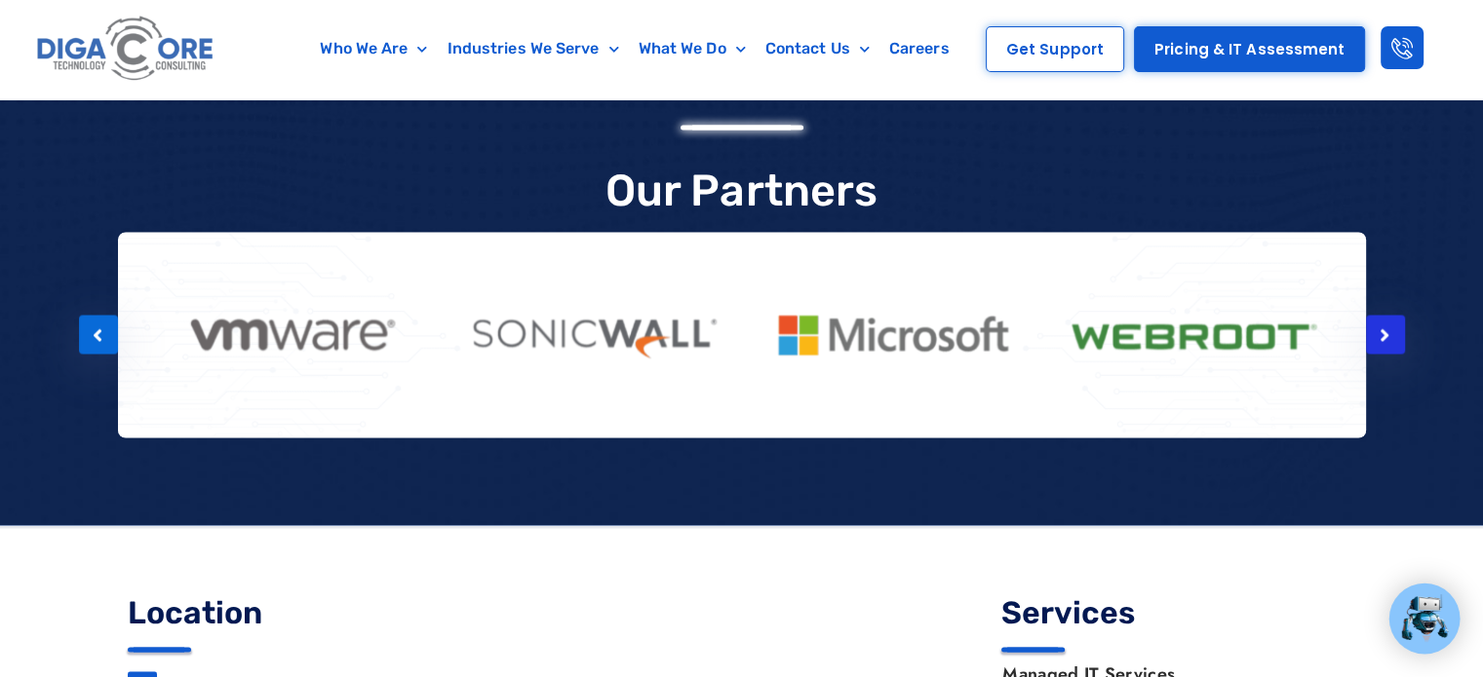
click at [1383, 326] on icon at bounding box center [1384, 335] width 10 height 19
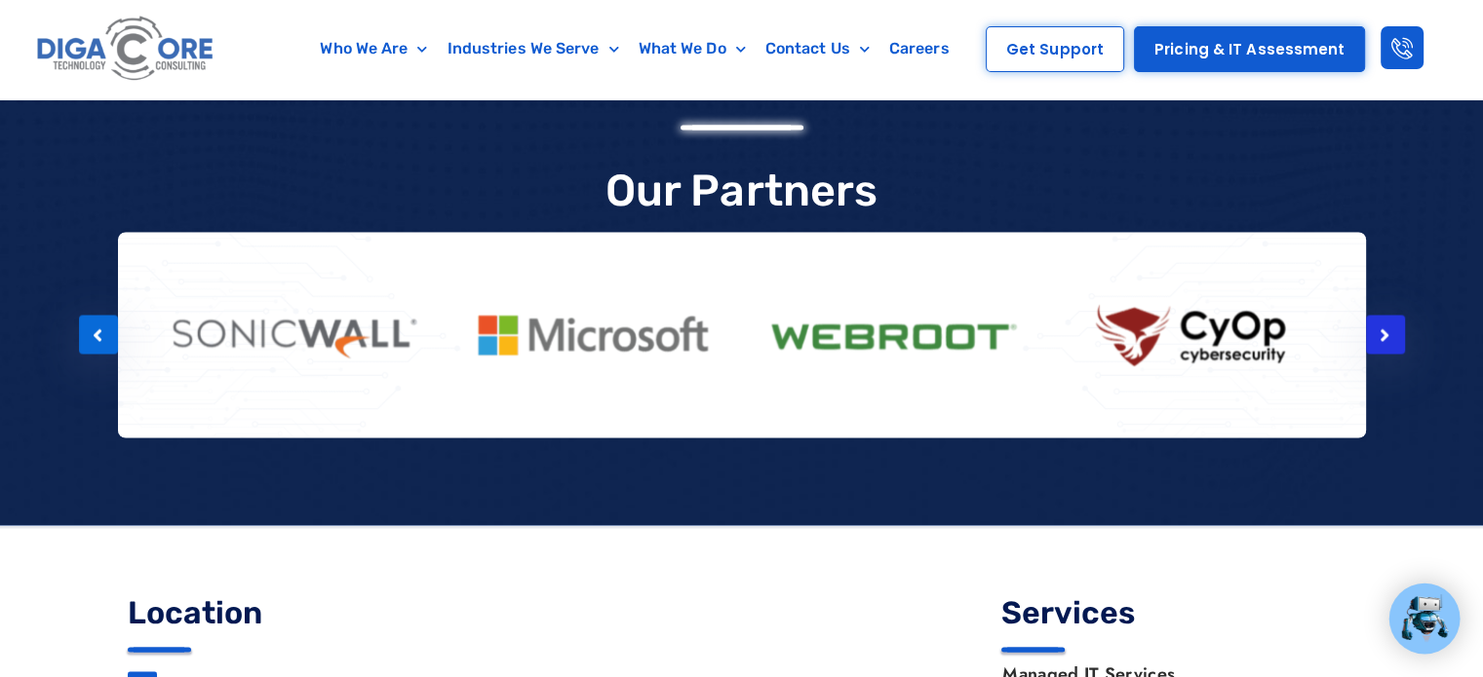
click at [1383, 326] on icon at bounding box center [1384, 335] width 10 height 19
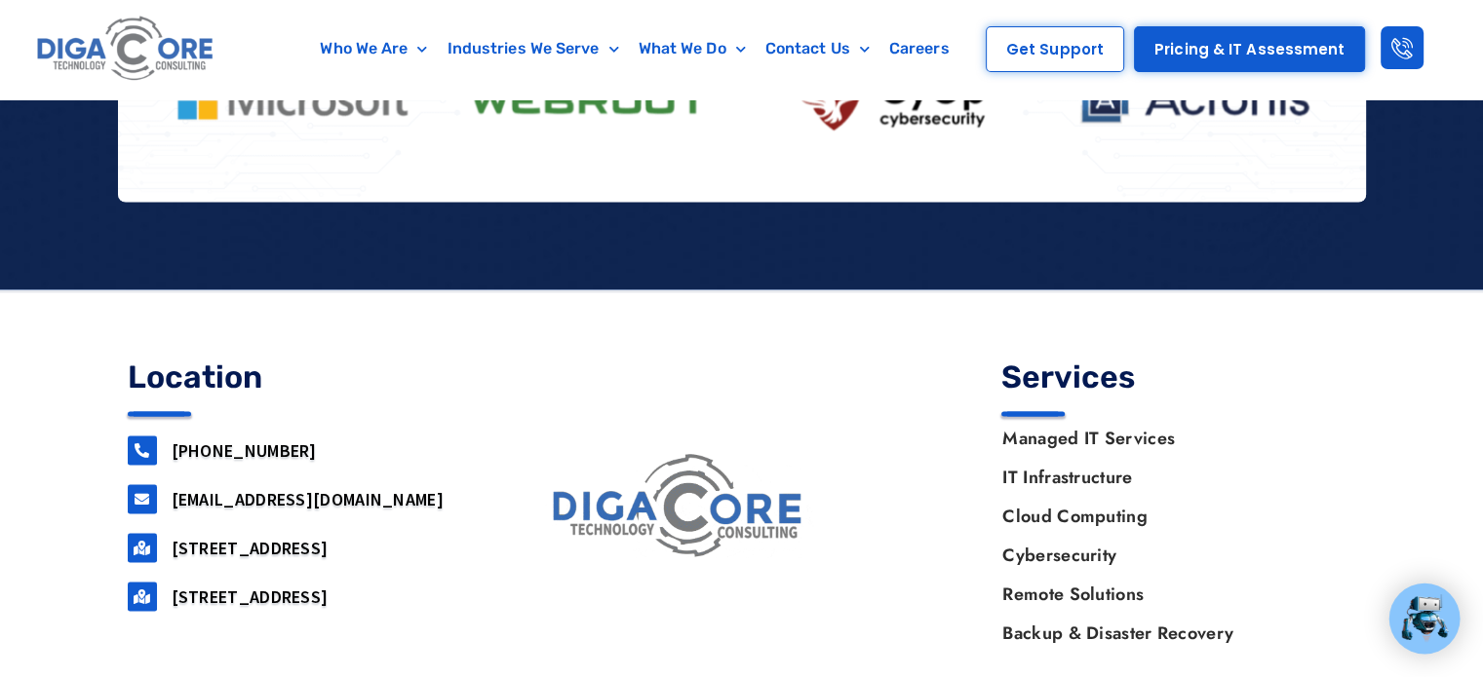
scroll to position [3572, 0]
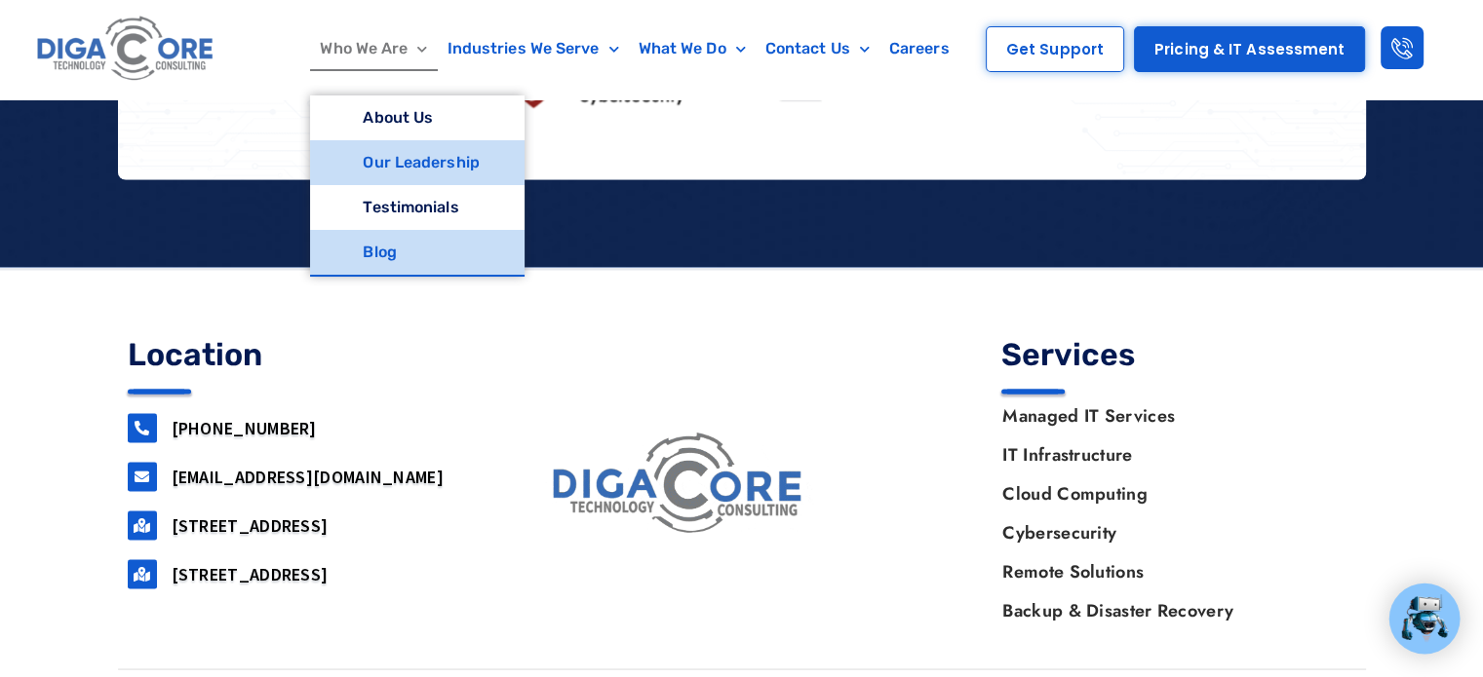
click at [393, 250] on link "Blog" at bounding box center [416, 252] width 213 height 45
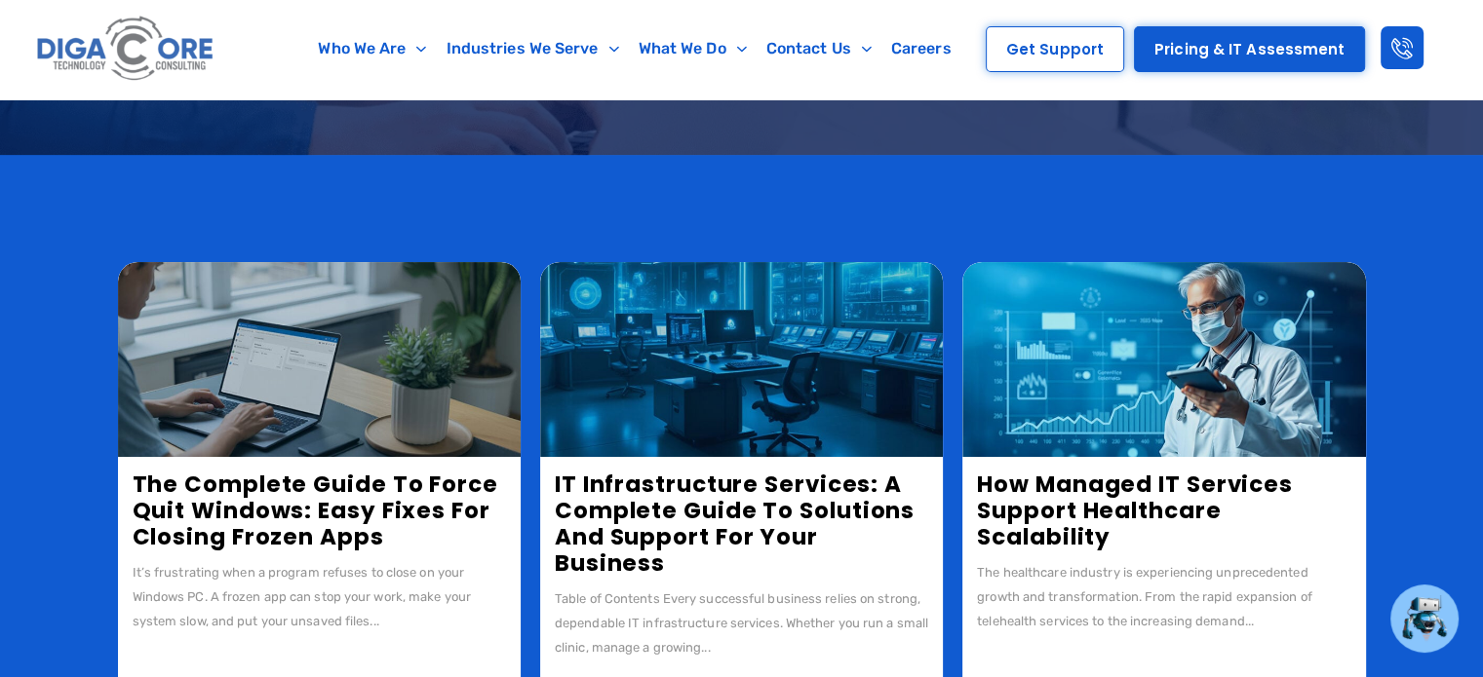
scroll to position [97, 0]
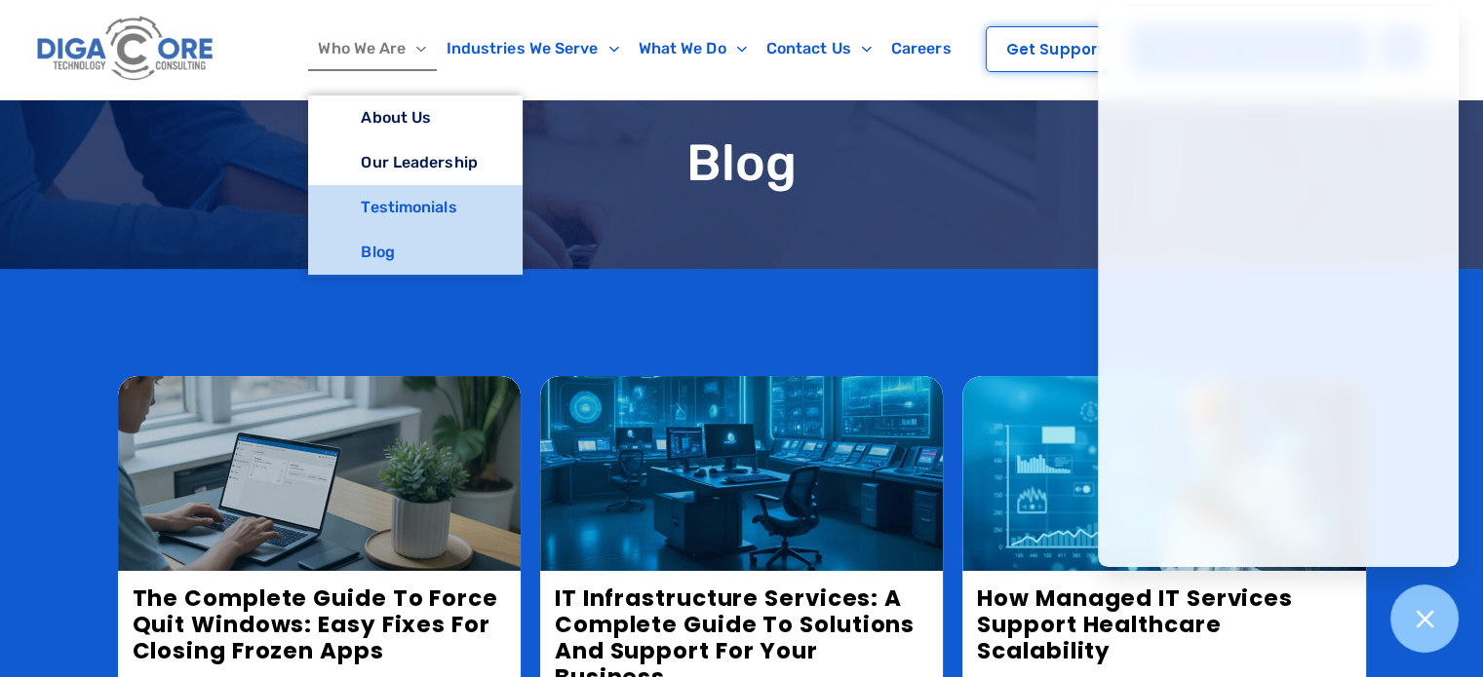
click at [393, 204] on link "Testimonials" at bounding box center [414, 207] width 213 height 45
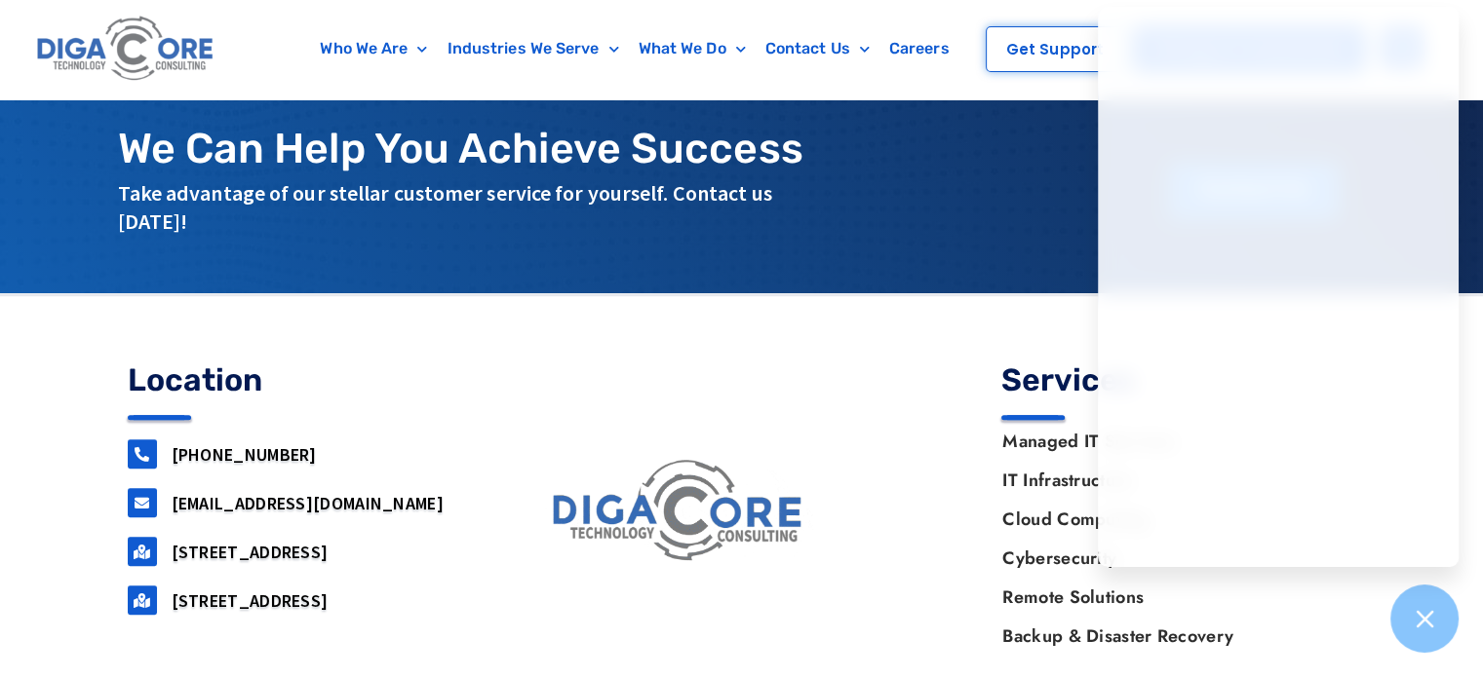
scroll to position [1064, 0]
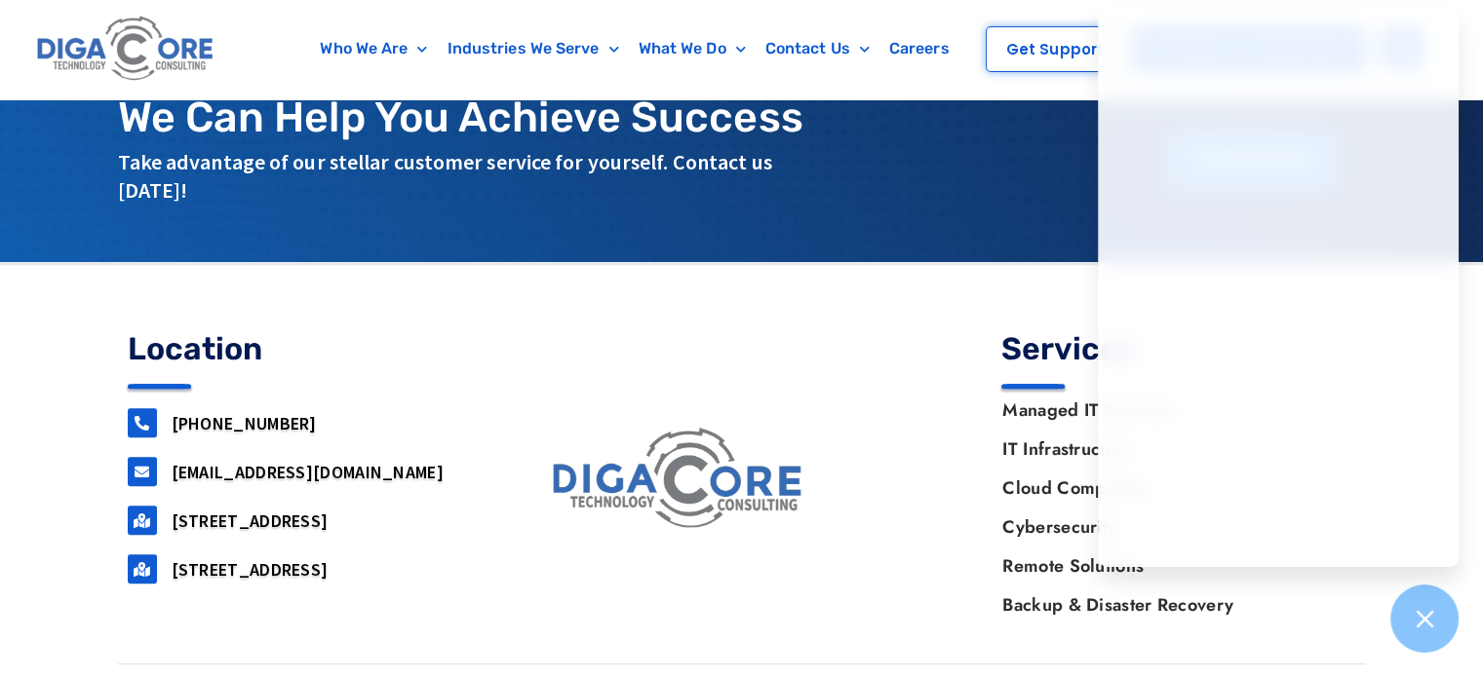
drag, startPoint x: 253, startPoint y: 511, endPoint x: 174, endPoint y: 486, distance: 82.6
click at [174, 510] on h3 "[STREET_ADDRESS]" at bounding box center [327, 521] width 311 height 22
copy link "[STREET_ADDRESS]"
